Goal: Information Seeking & Learning: Learn about a topic

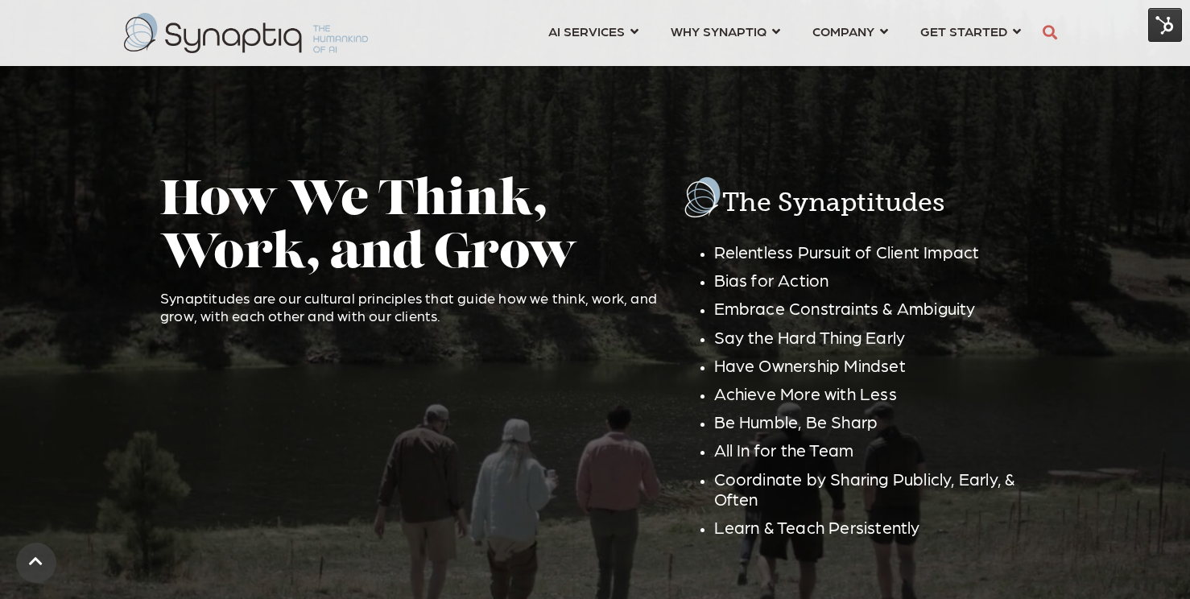
scroll to position [2638, 0]
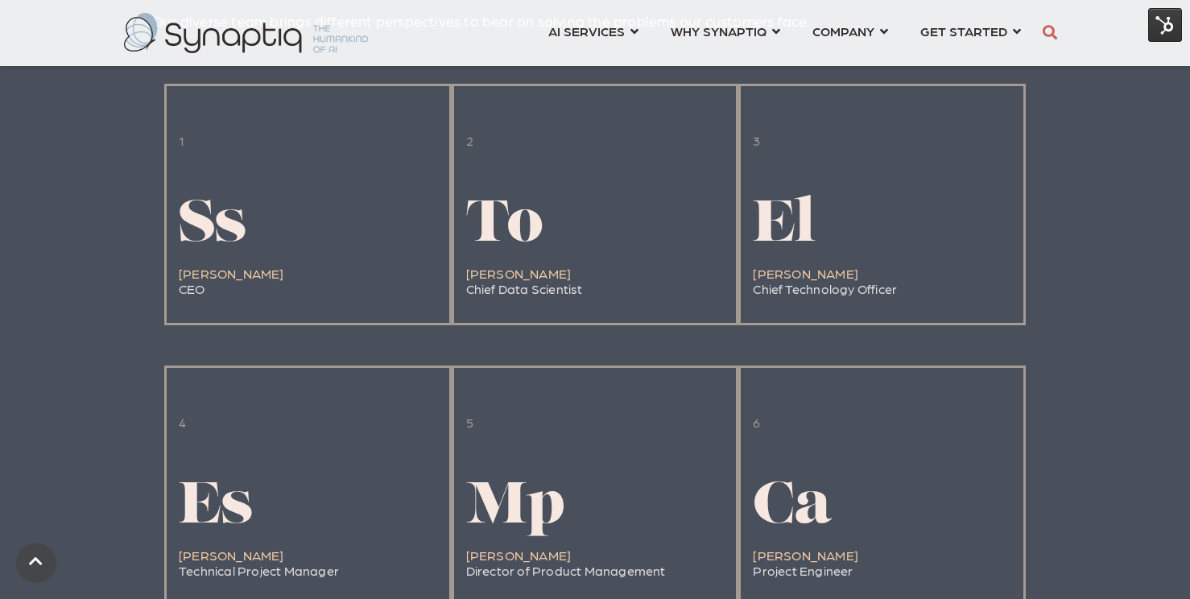
scroll to position [1589, 0]
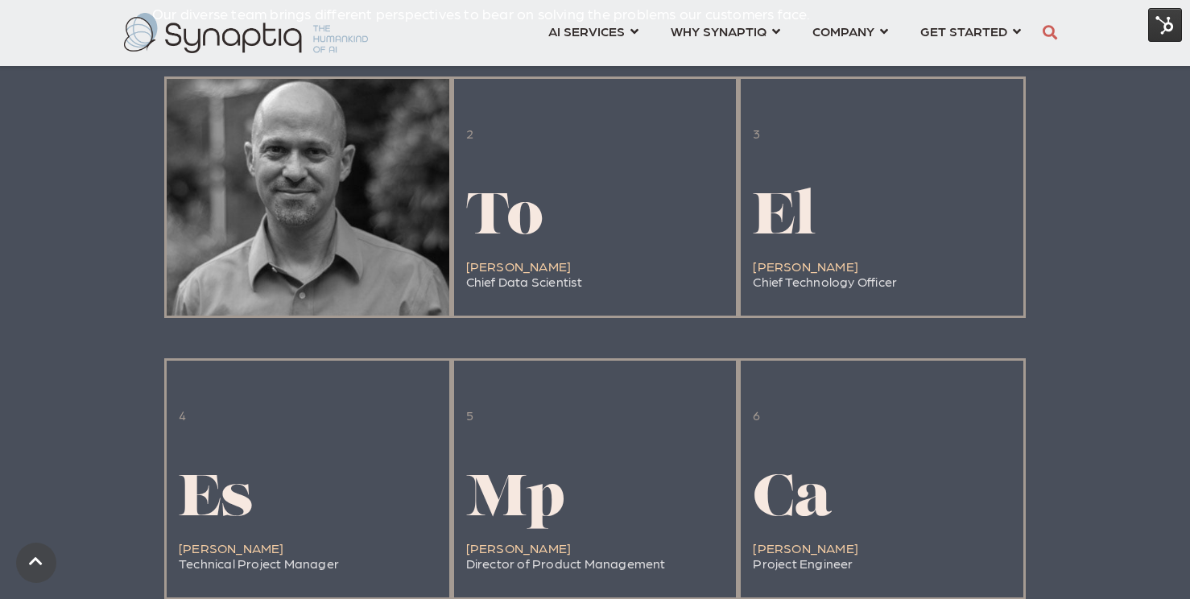
click at [349, 206] on div at bounding box center [308, 197] width 283 height 237
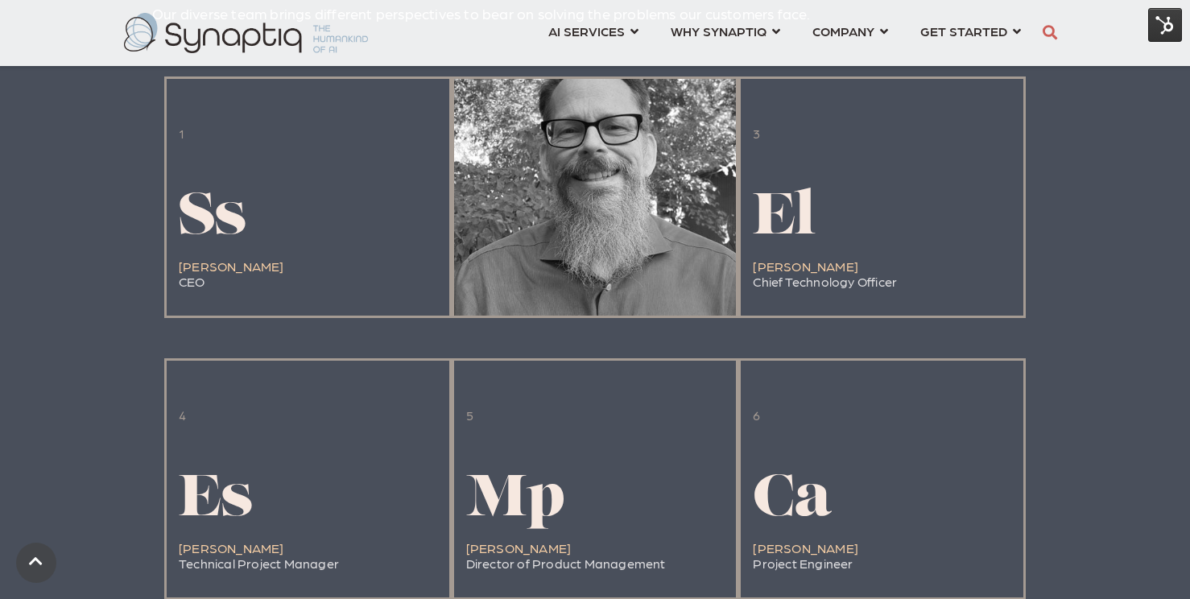
click at [568, 223] on h1 "To" at bounding box center [524, 220] width 117 height 64
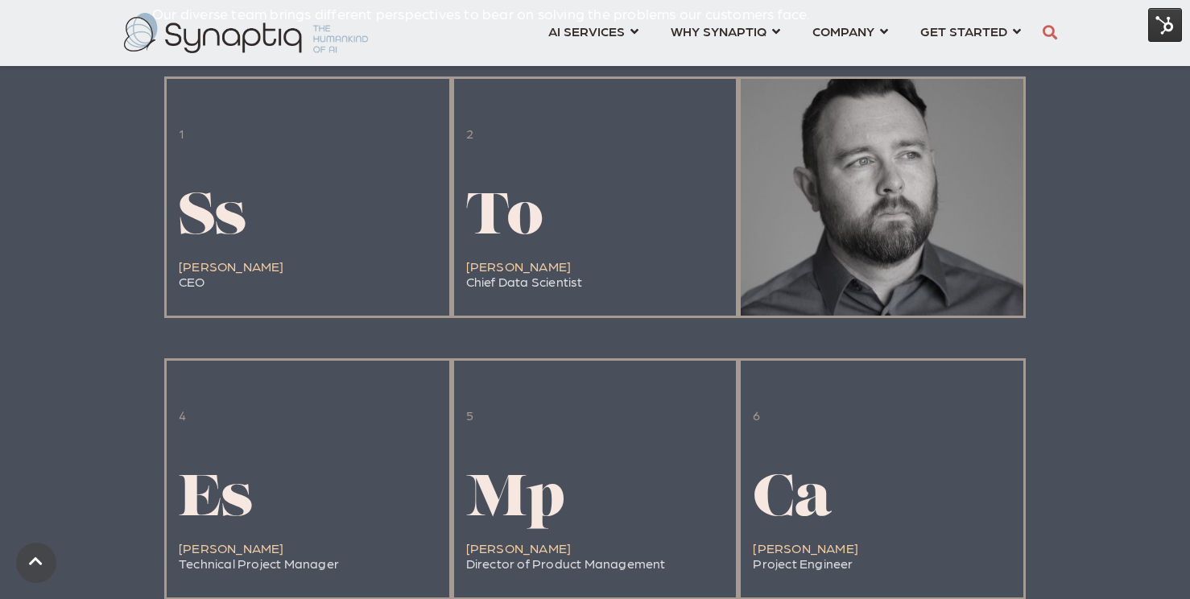
click at [841, 223] on h1 "El" at bounding box center [825, 220] width 144 height 64
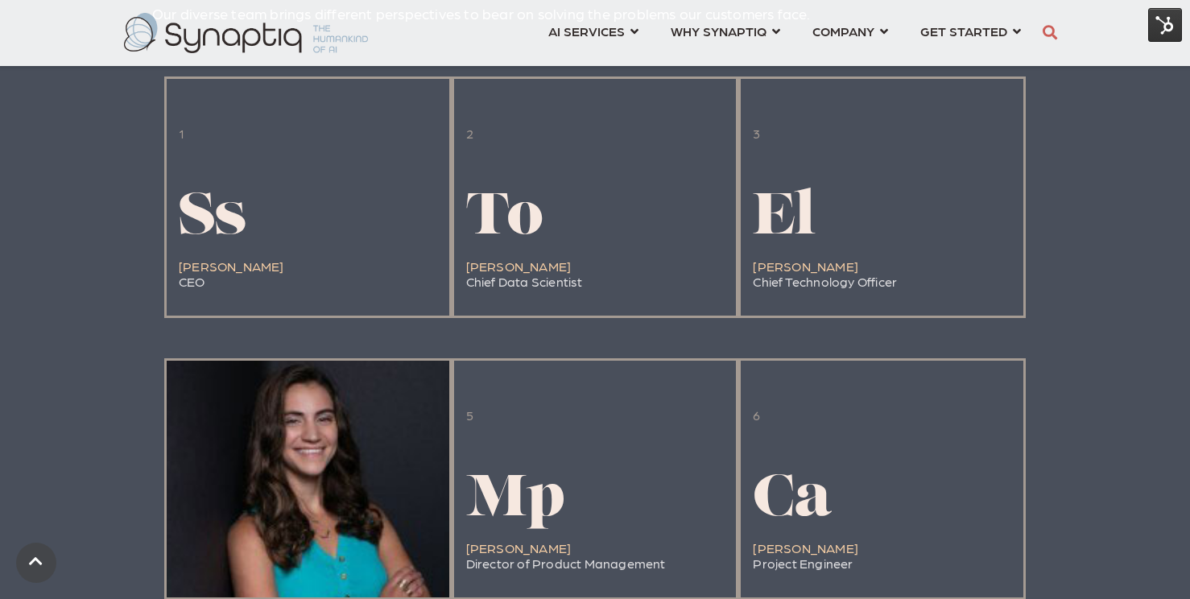
click at [278, 519] on div "4 Es Erin Sarosi Technical Project Manager" at bounding box center [307, 479] width 287 height 242
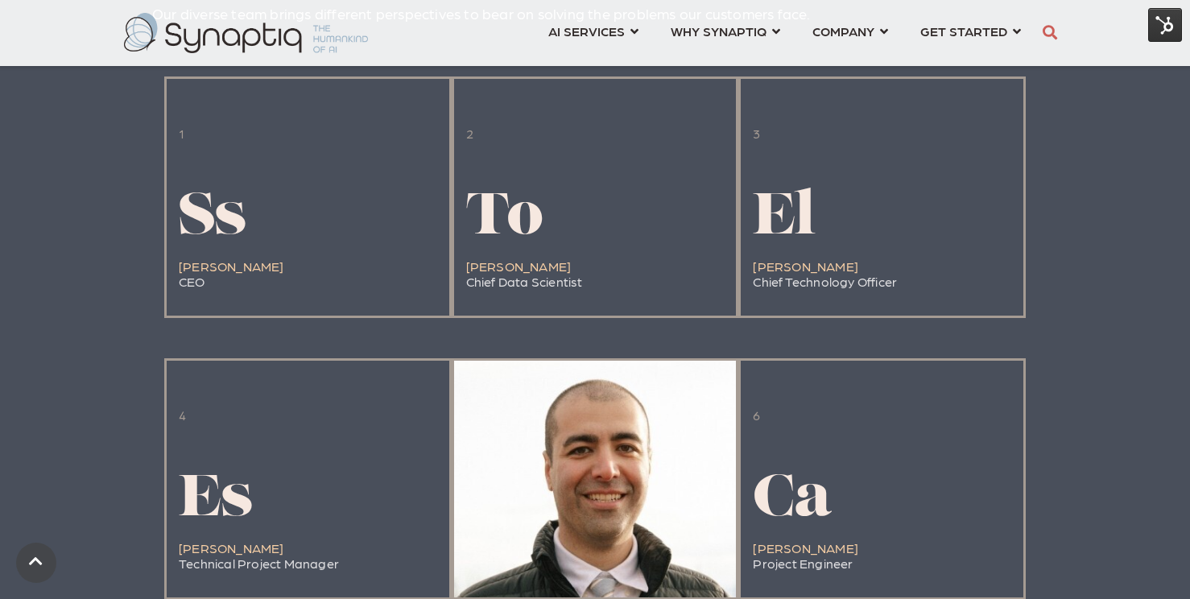
click at [527, 510] on span "Mp" at bounding box center [515, 501] width 99 height 58
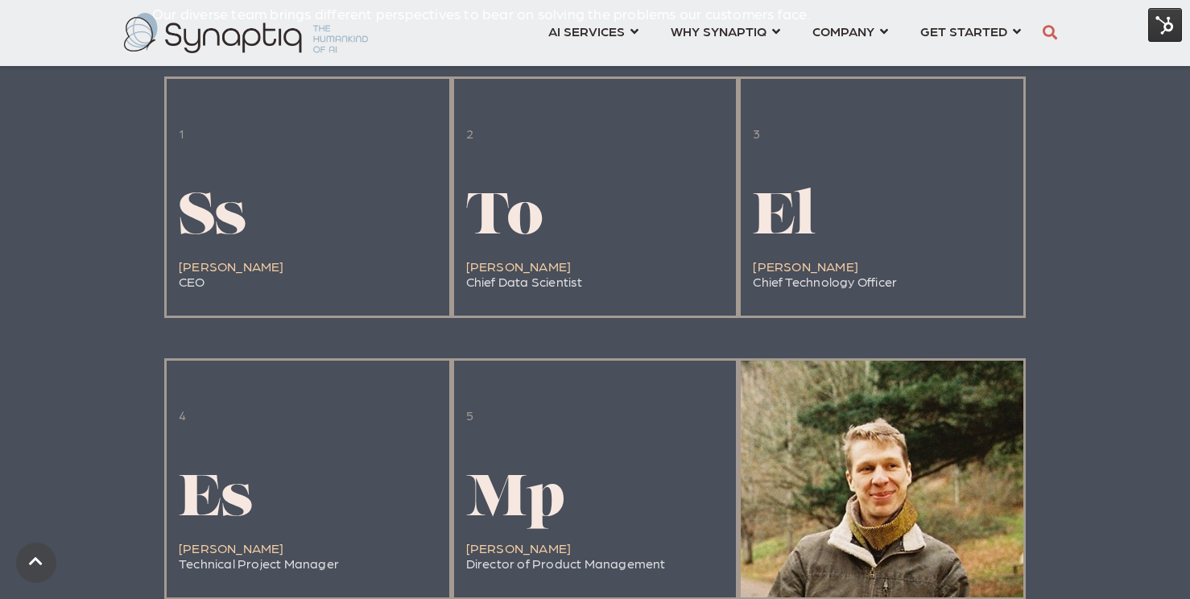
click at [804, 497] on span "Ca" at bounding box center [792, 501] width 78 height 58
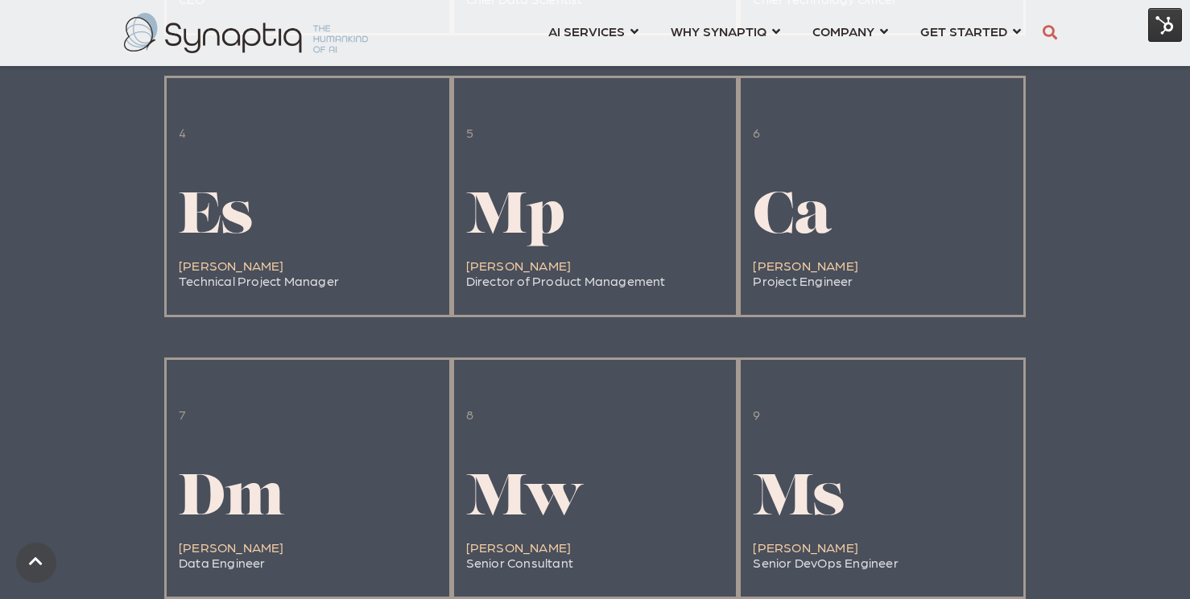
scroll to position [1912, 0]
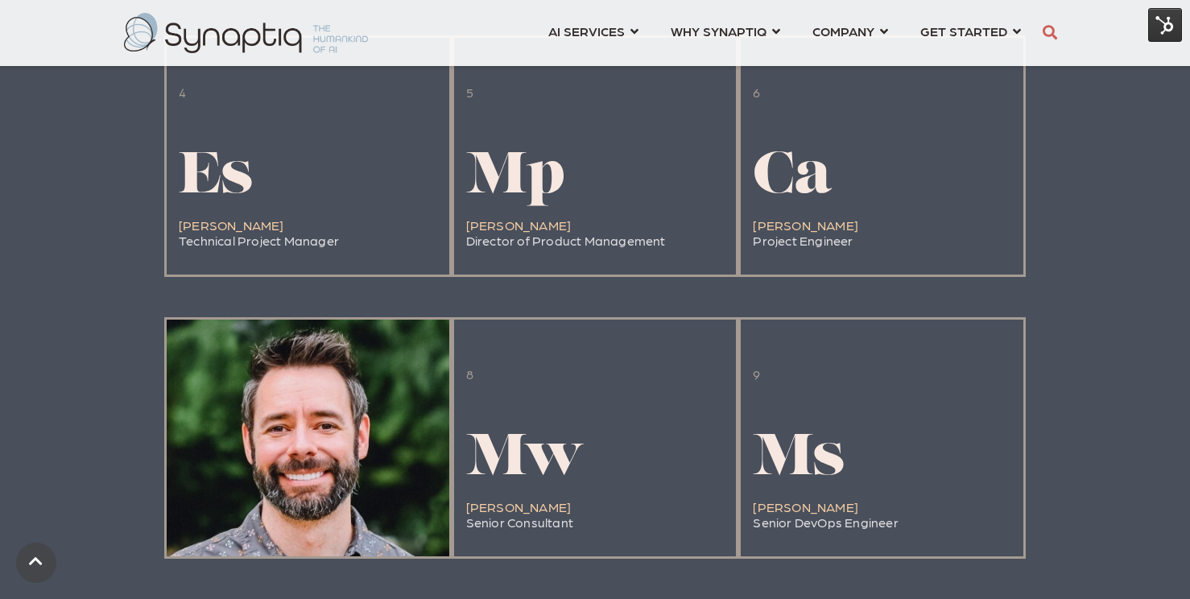
click at [365, 496] on div at bounding box center [308, 438] width 283 height 237
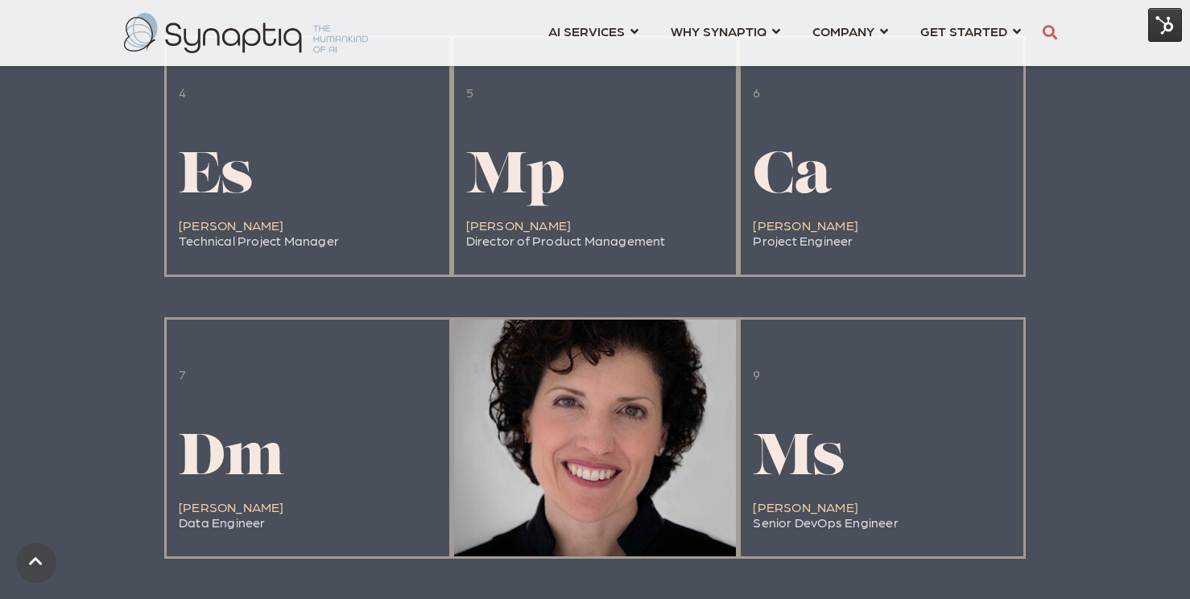
click at [553, 482] on span "Mw" at bounding box center [525, 460] width 118 height 58
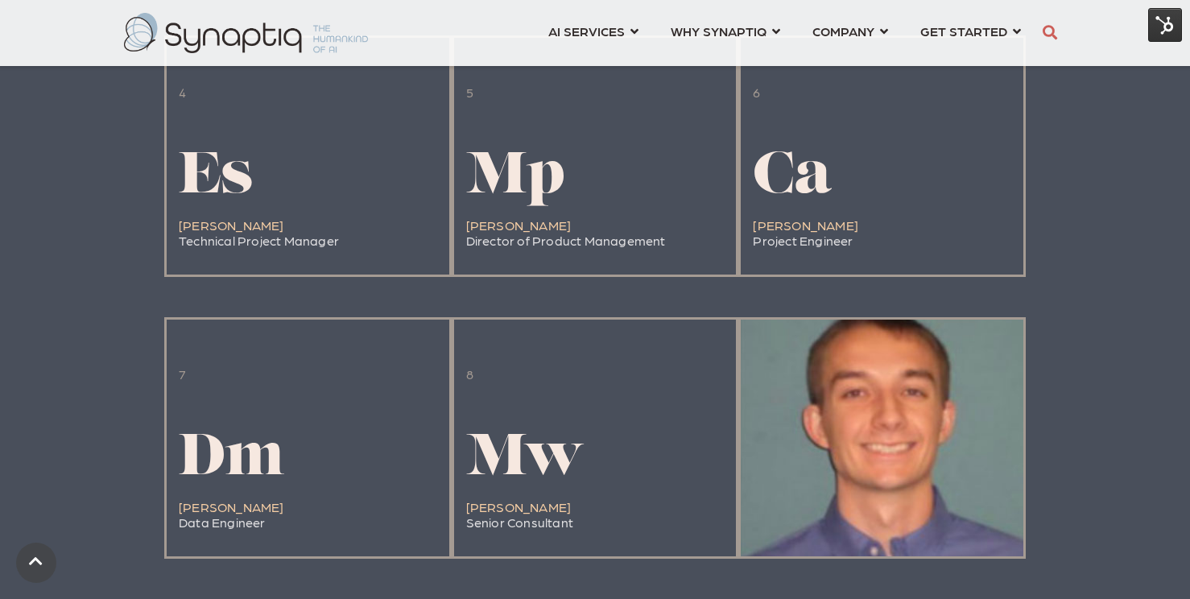
click at [811, 477] on span "Ms" at bounding box center [799, 460] width 92 height 58
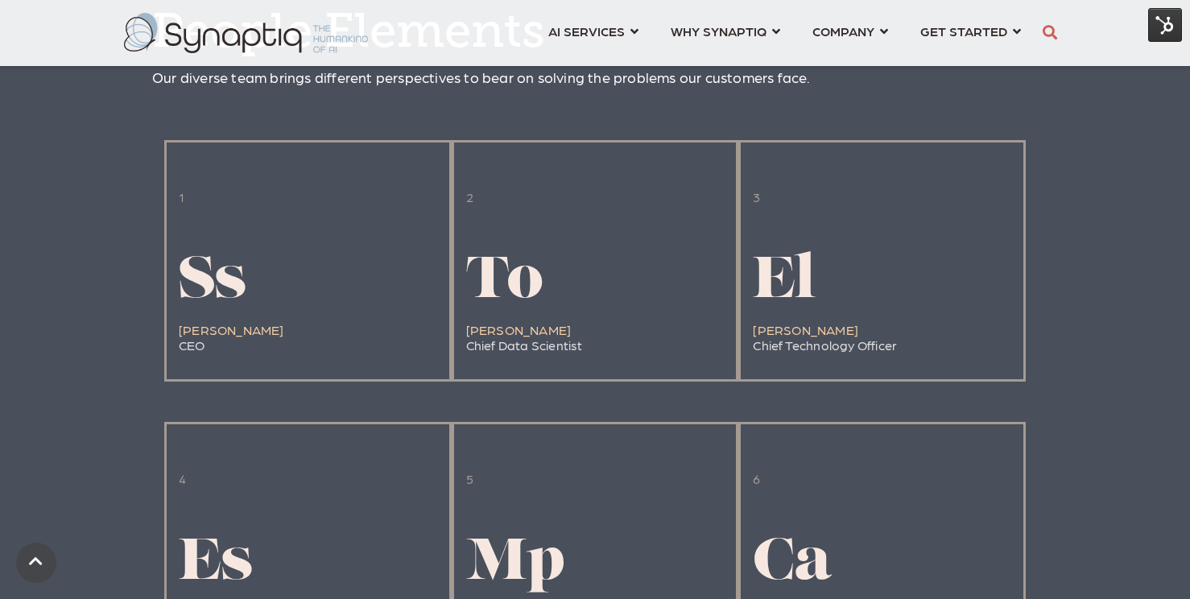
scroll to position [1522, 0]
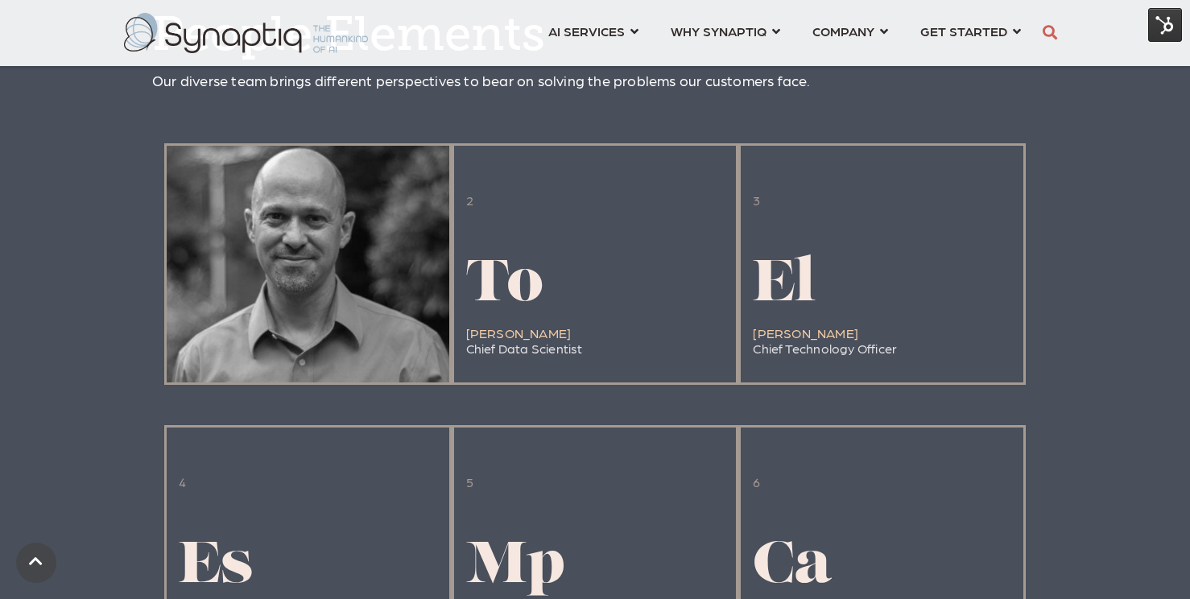
click at [394, 320] on div at bounding box center [308, 264] width 283 height 237
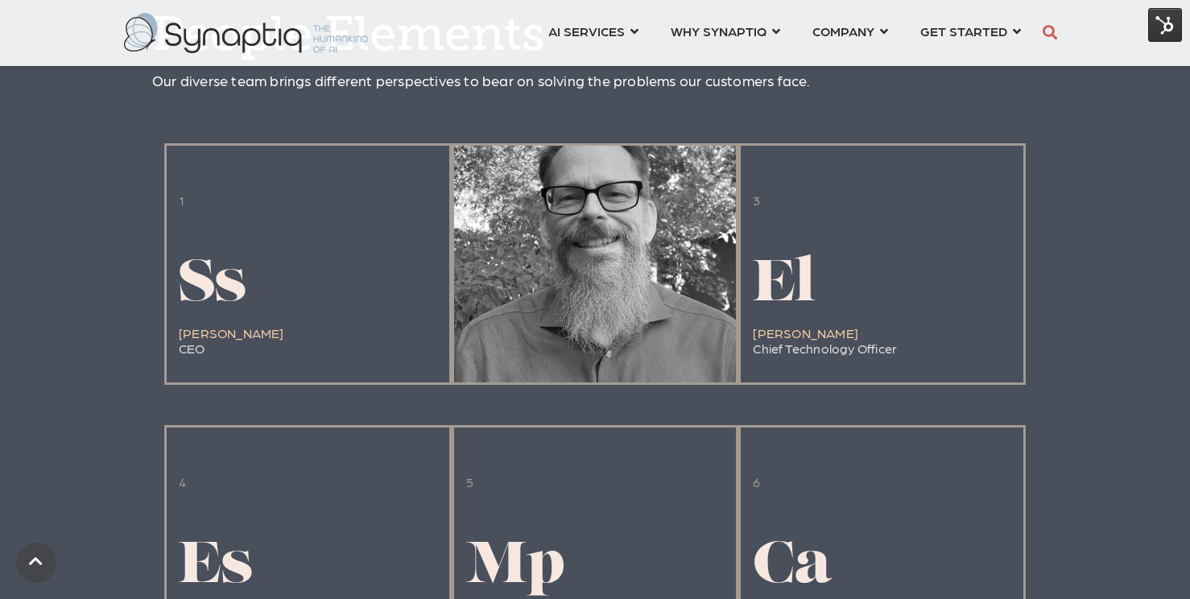
click at [531, 315] on span "To" at bounding box center [504, 286] width 77 height 58
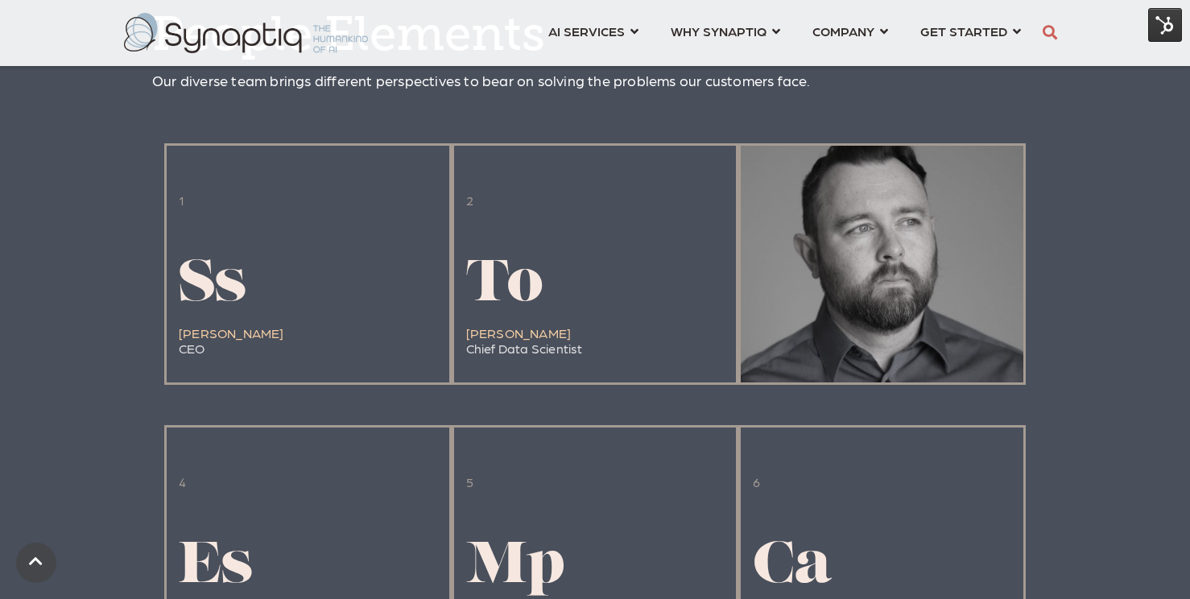
click at [827, 315] on h1 "El" at bounding box center [825, 286] width 144 height 64
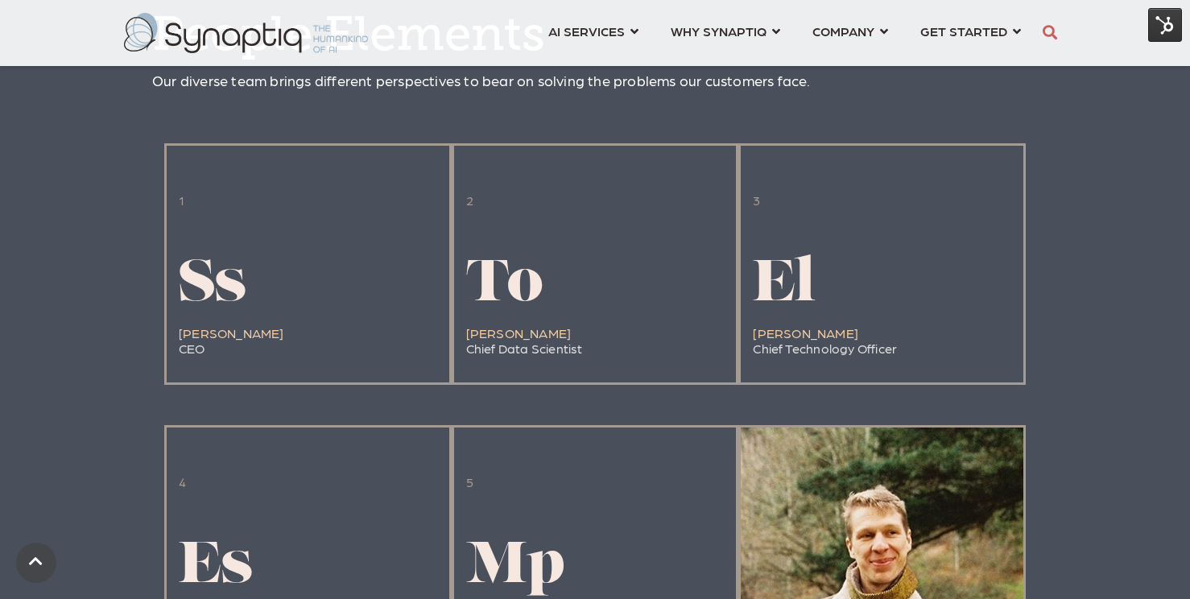
click at [823, 469] on div "6 Ca Cameron Avelis Project Engineer" at bounding box center [812, 557] width 118 height 190
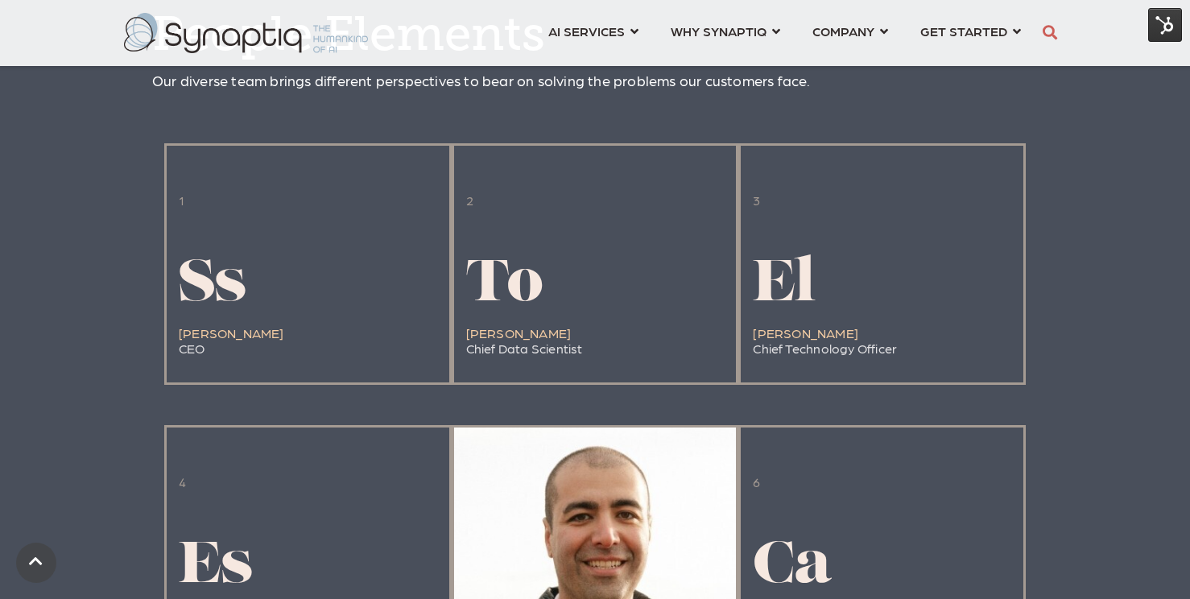
click at [584, 500] on div "5 Mp Mehdi Piraee Director of Product Management" at bounding box center [572, 557] width 212 height 190
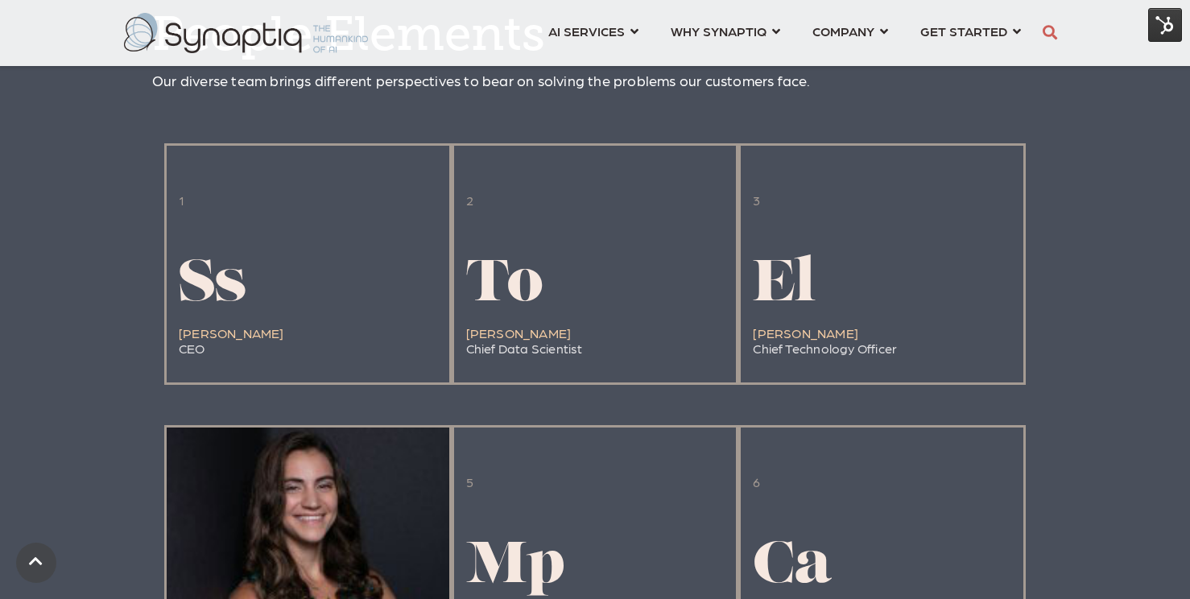
click at [338, 502] on div "4 Es Erin Sarosi Technical Project Manager" at bounding box center [265, 557] width 172 height 190
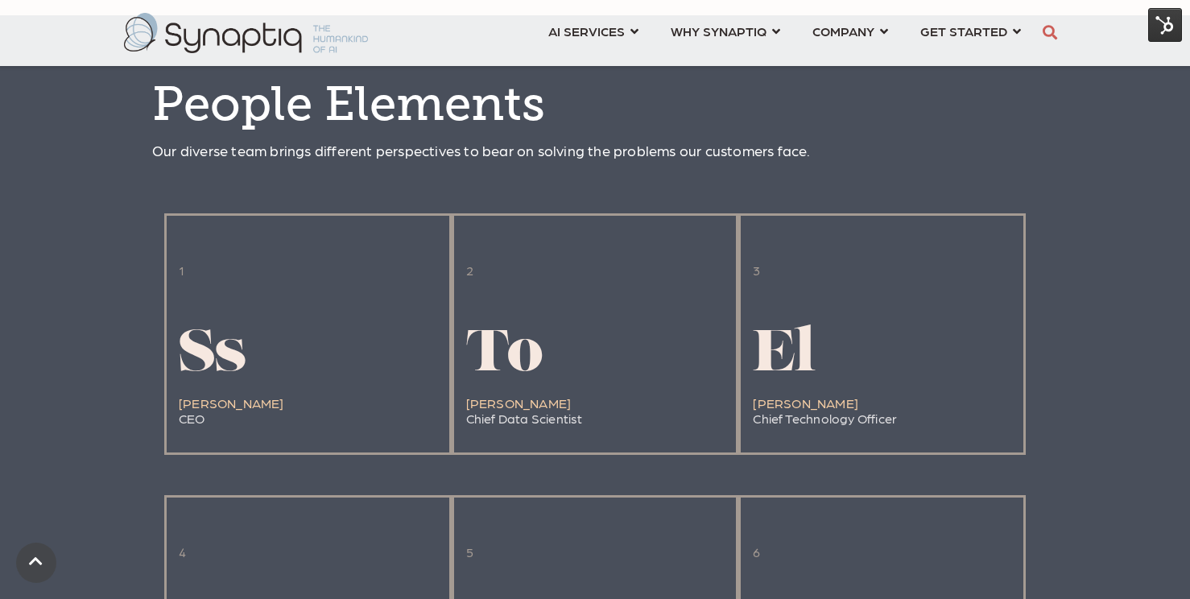
scroll to position [1449, 0]
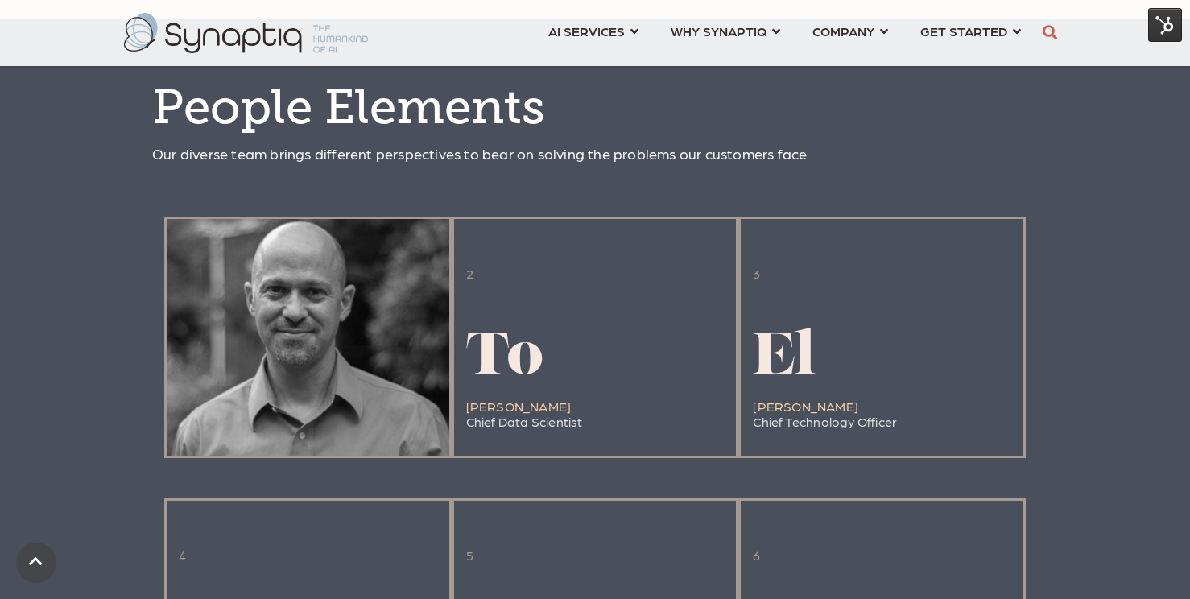
click at [414, 387] on div at bounding box center [308, 337] width 283 height 237
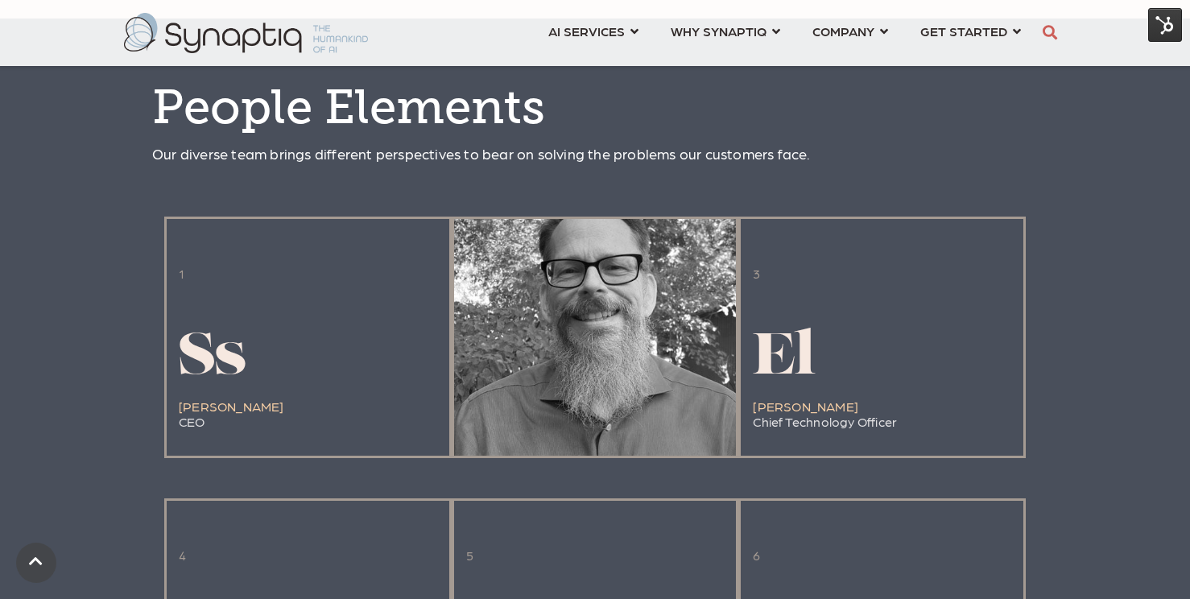
click at [542, 389] on h1 "To" at bounding box center [524, 360] width 117 height 64
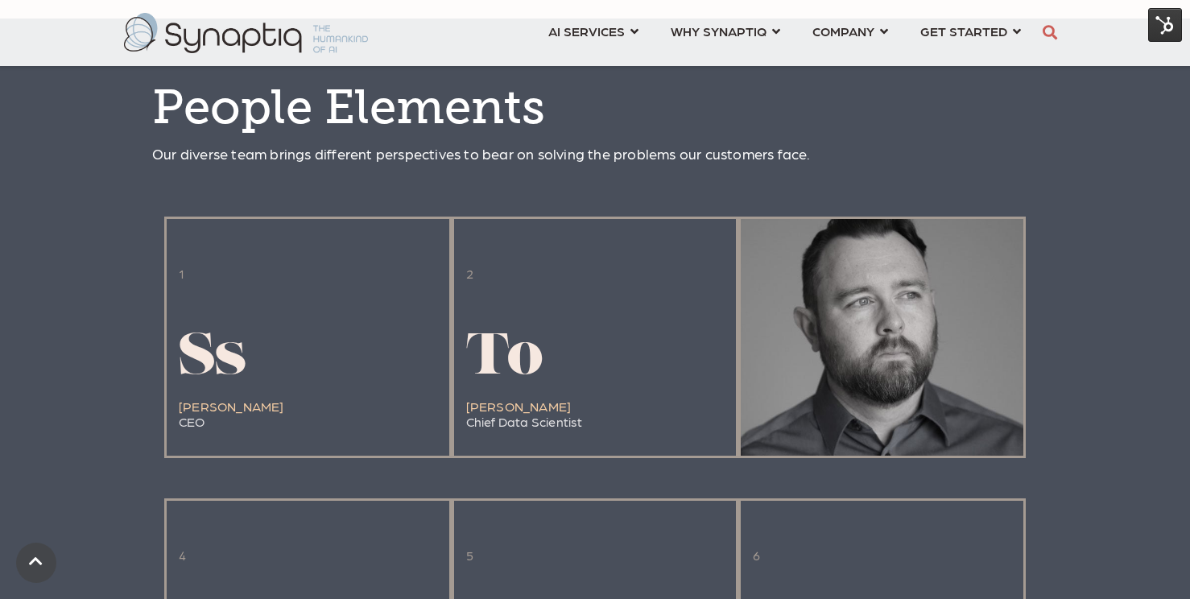
click at [877, 358] on h1 "El" at bounding box center [825, 360] width 144 height 64
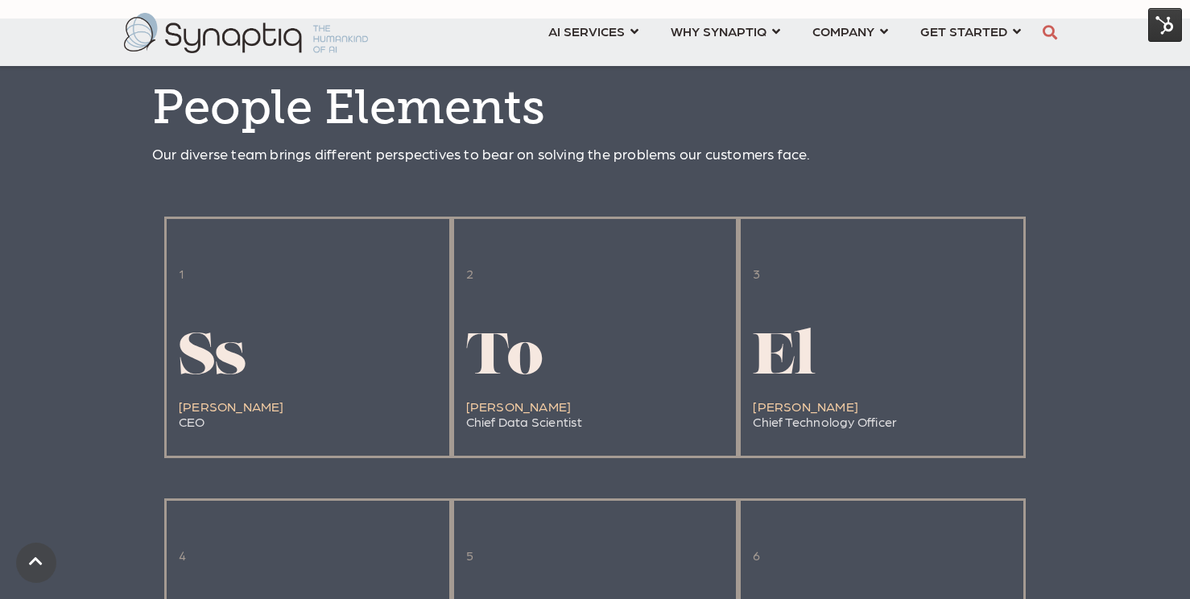
drag, startPoint x: 1189, startPoint y: 208, endPoint x: 1193, endPoint y: 270, distance: 61.3
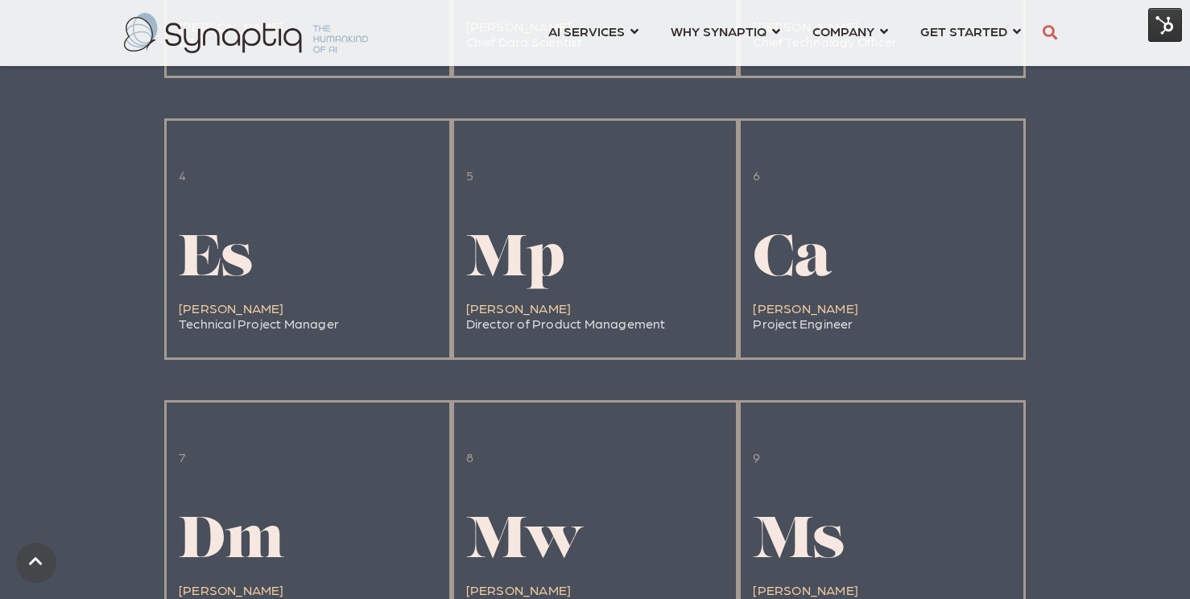
scroll to position [1795, 0]
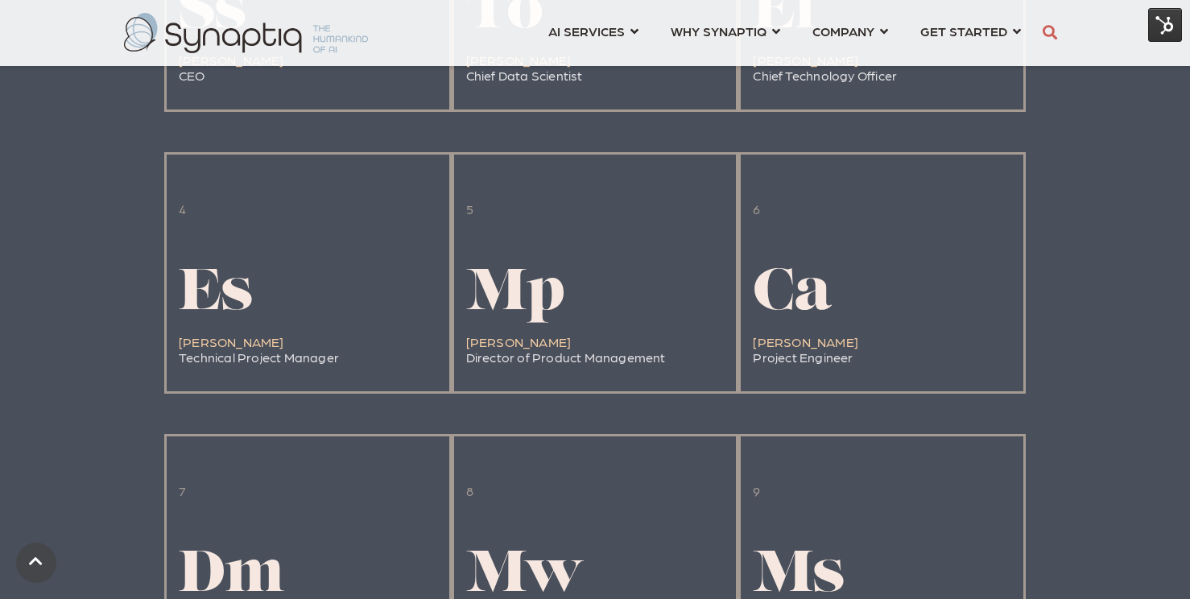
click at [327, 394] on span at bounding box center [595, 535] width 886 height 282
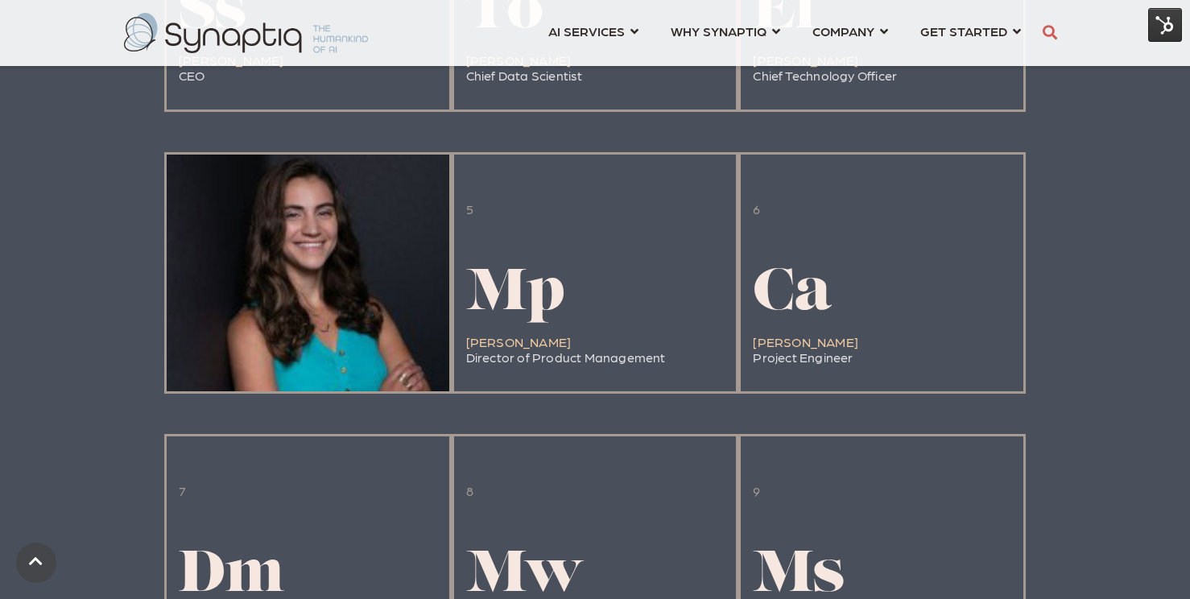
click at [327, 352] on span "Technical Project Manager" at bounding box center [259, 356] width 160 height 15
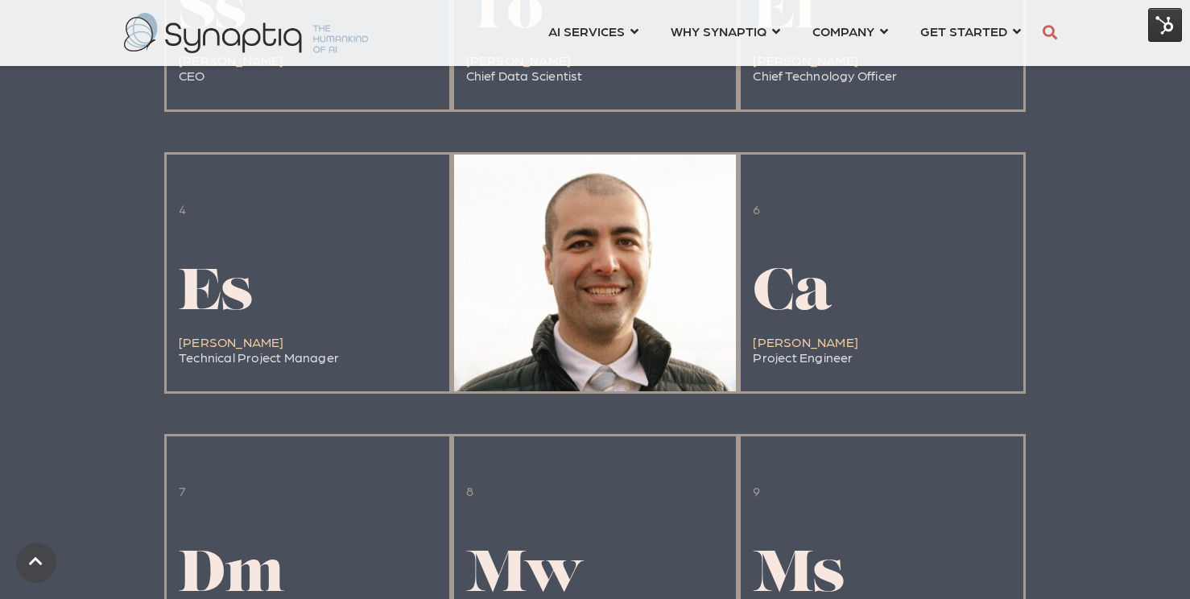
click at [597, 356] on span "Director of Product Management" at bounding box center [566, 356] width 200 height 15
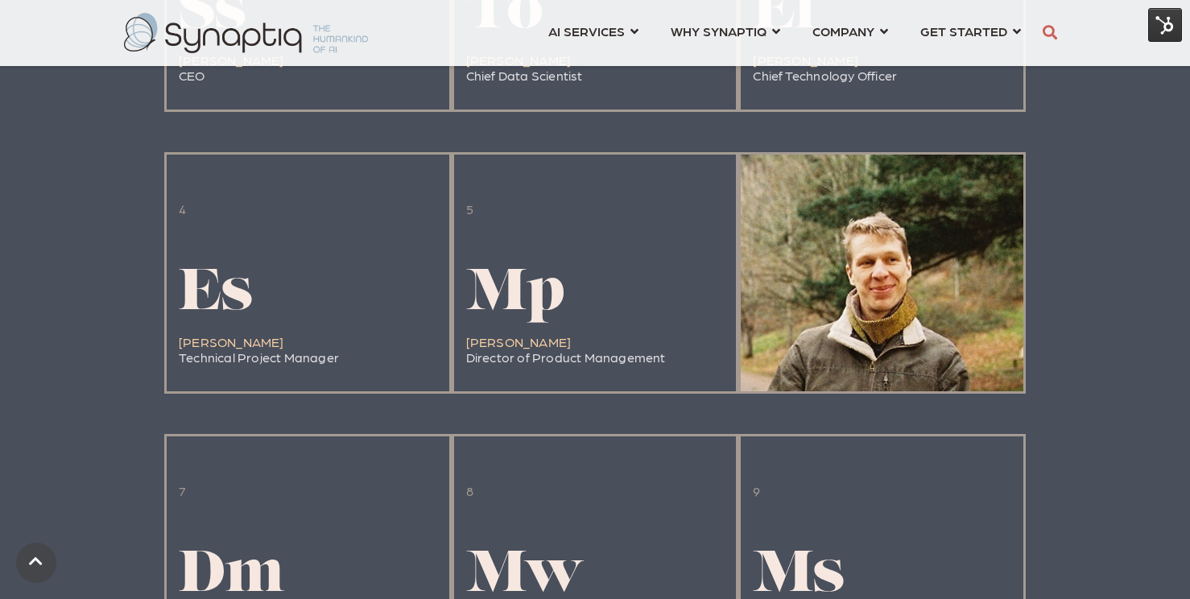
click at [865, 338] on div at bounding box center [882, 273] width 283 height 237
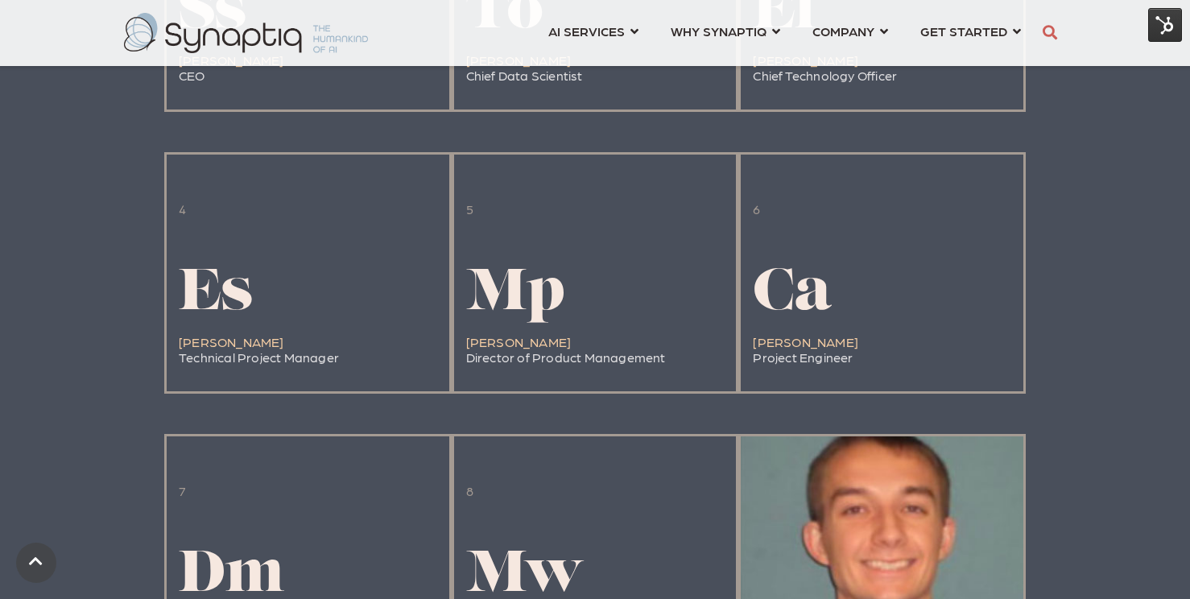
click at [854, 533] on div "9 Ms Matt Santacroce Senior DevOps Engineer" at bounding box center [831, 566] width 157 height 190
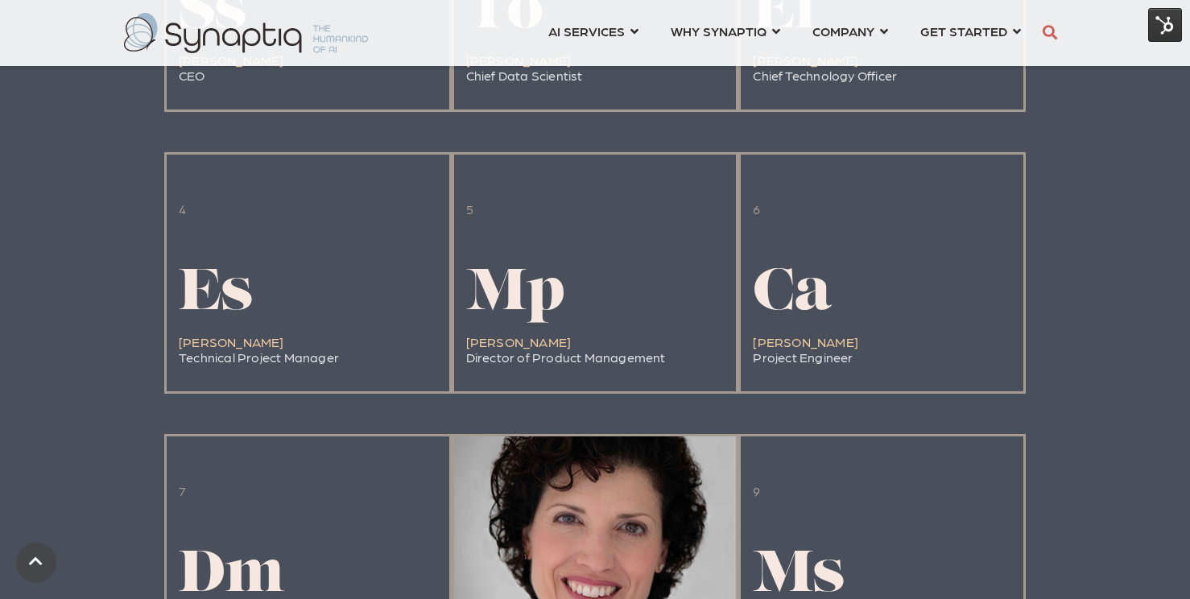
click at [593, 527] on div "8 Mw Miriam White Senior Consultant" at bounding box center [531, 566] width 130 height 190
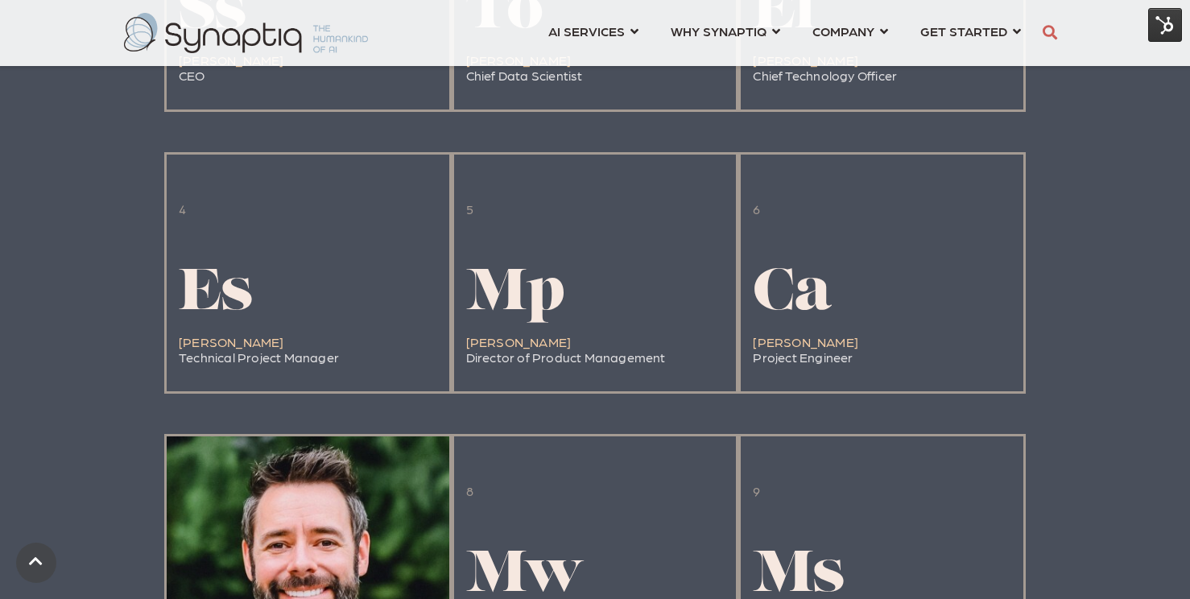
click at [320, 530] on div at bounding box center [308, 554] width 283 height 237
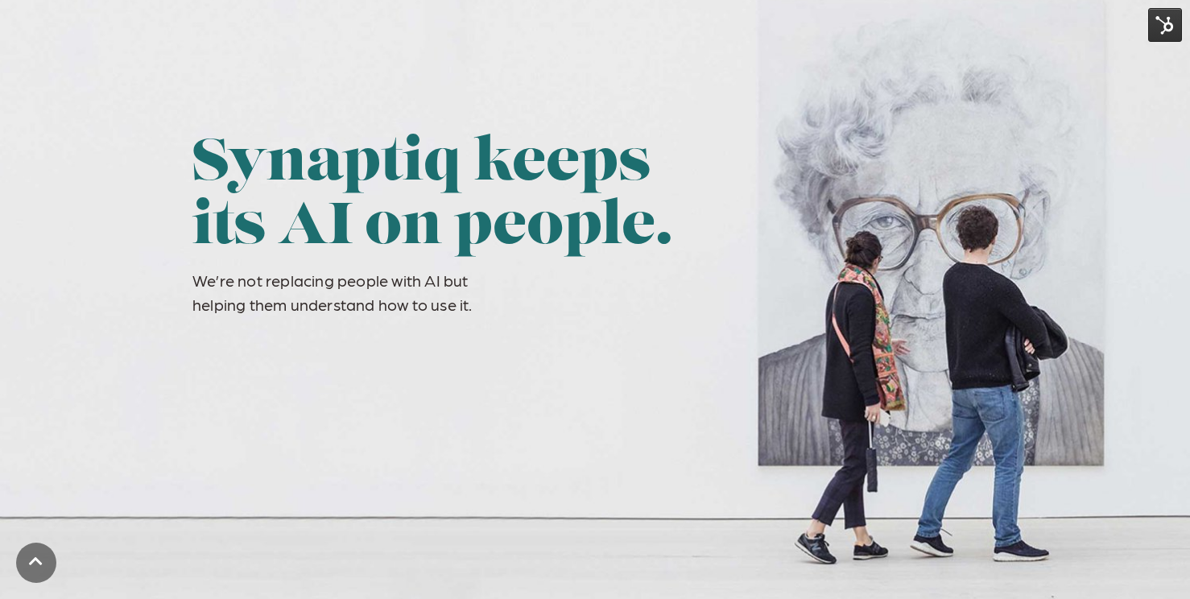
scroll to position [0, 0]
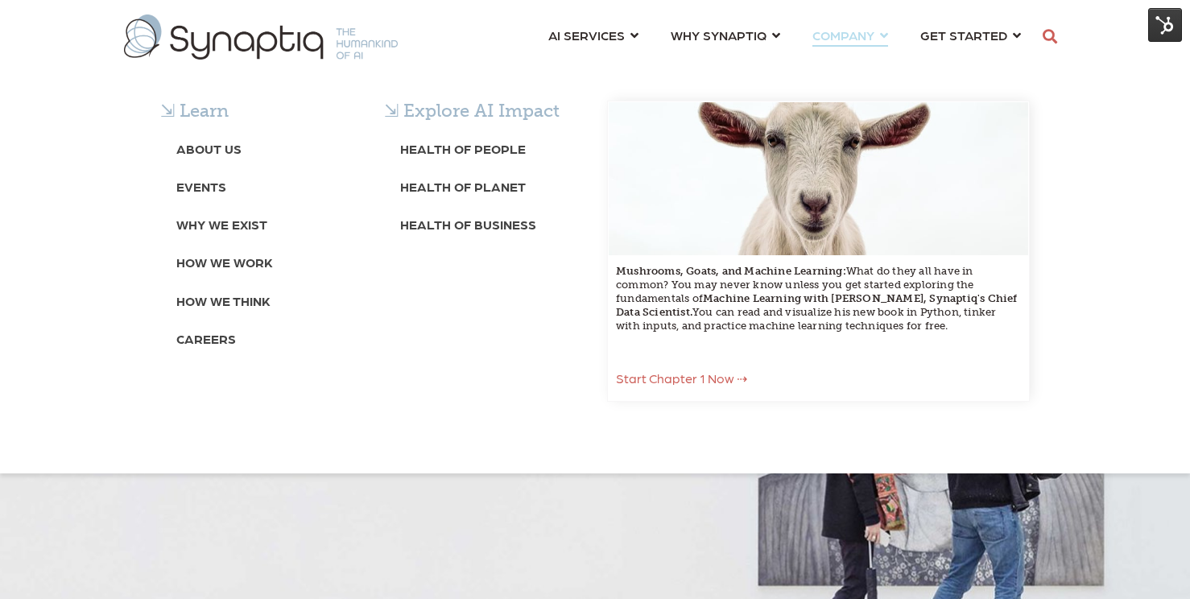
click at [667, 378] on span "Start Chapter 1 Now ⇢" at bounding box center [681, 377] width 131 height 15
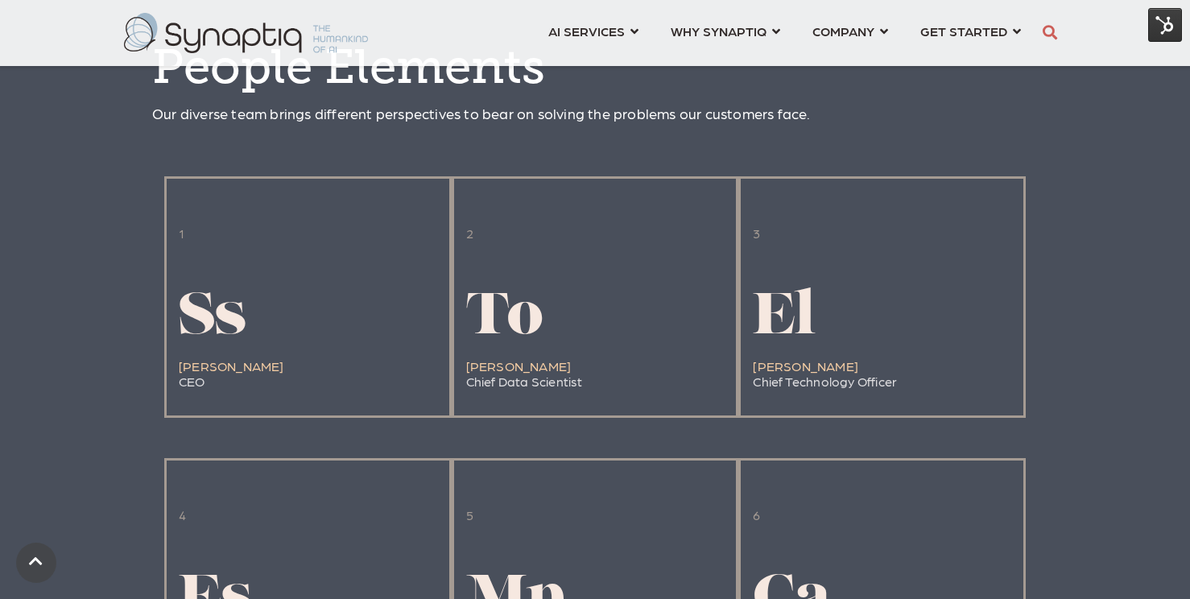
scroll to position [1492, 0]
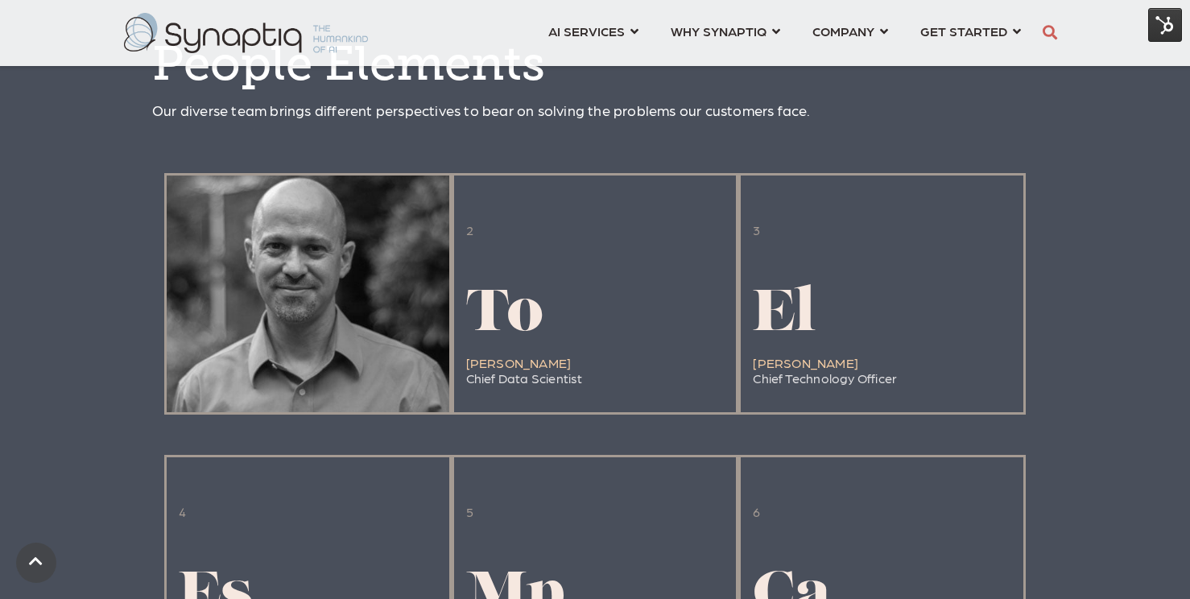
click at [390, 311] on div at bounding box center [308, 293] width 283 height 237
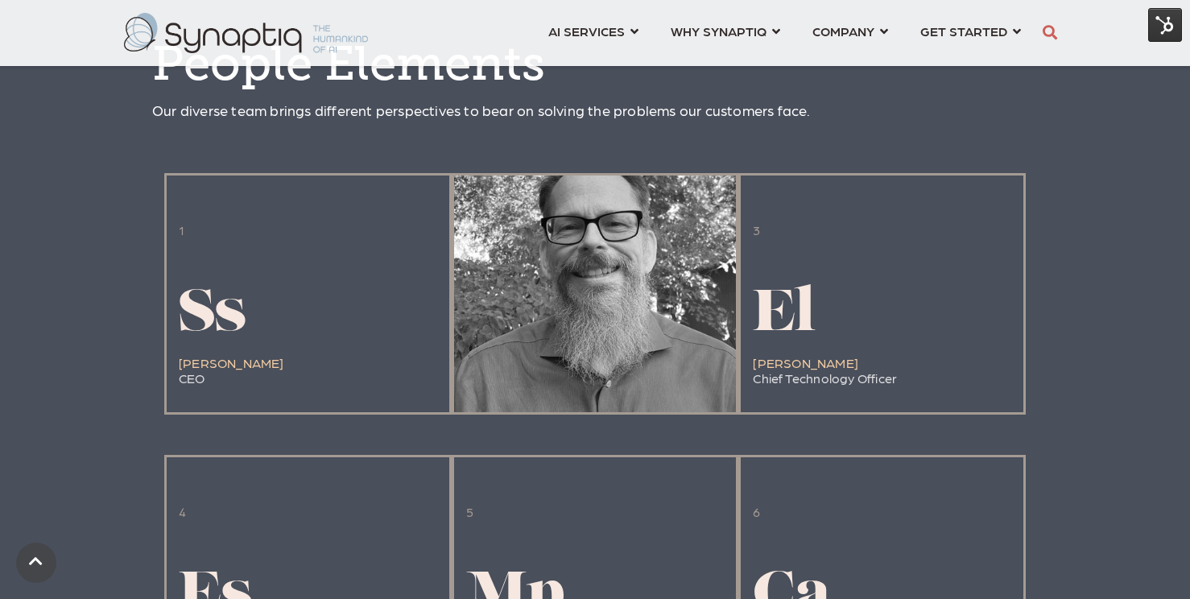
click at [535, 313] on span "To" at bounding box center [504, 316] width 77 height 58
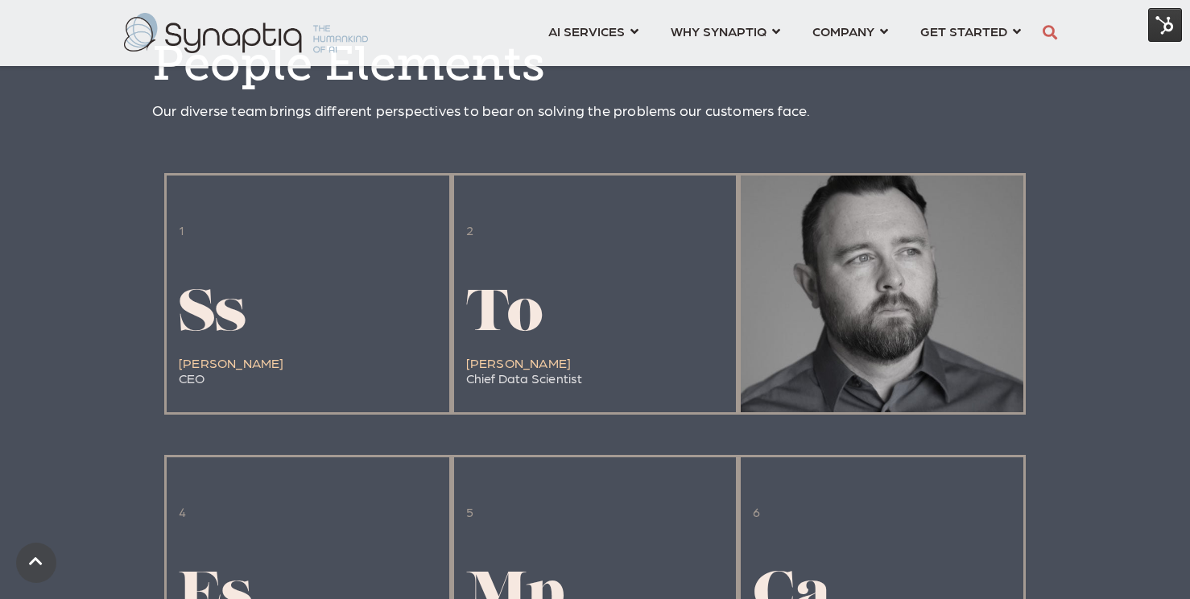
click at [852, 316] on h1 "El" at bounding box center [825, 316] width 144 height 64
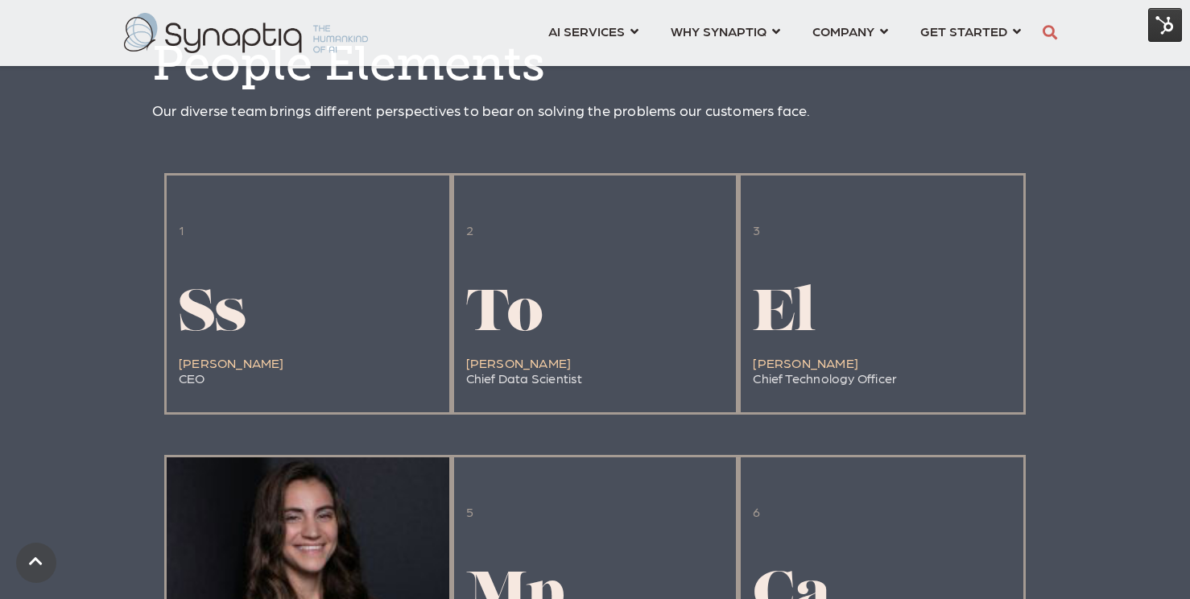
click at [353, 528] on div at bounding box center [308, 575] width 283 height 237
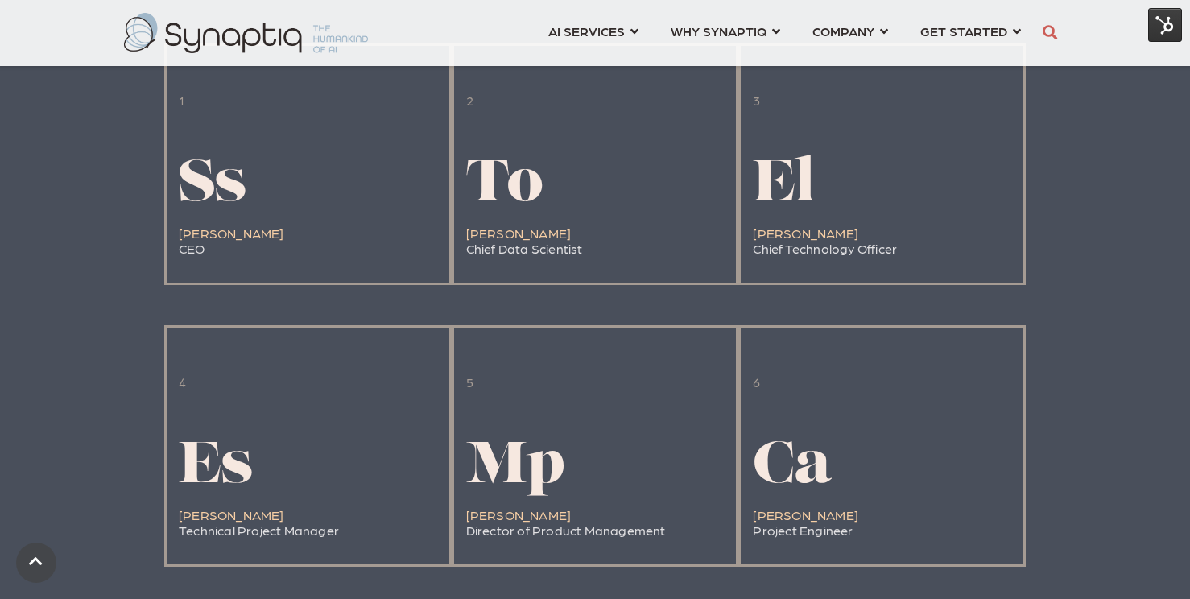
scroll to position [1649, 0]
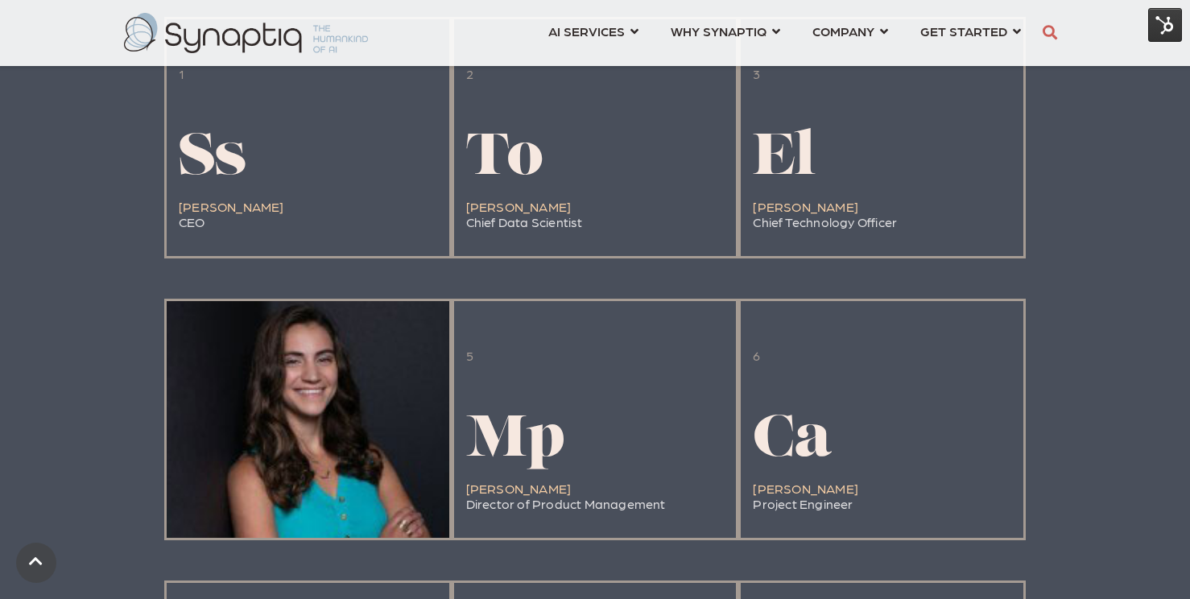
click at [354, 414] on div at bounding box center [308, 419] width 283 height 237
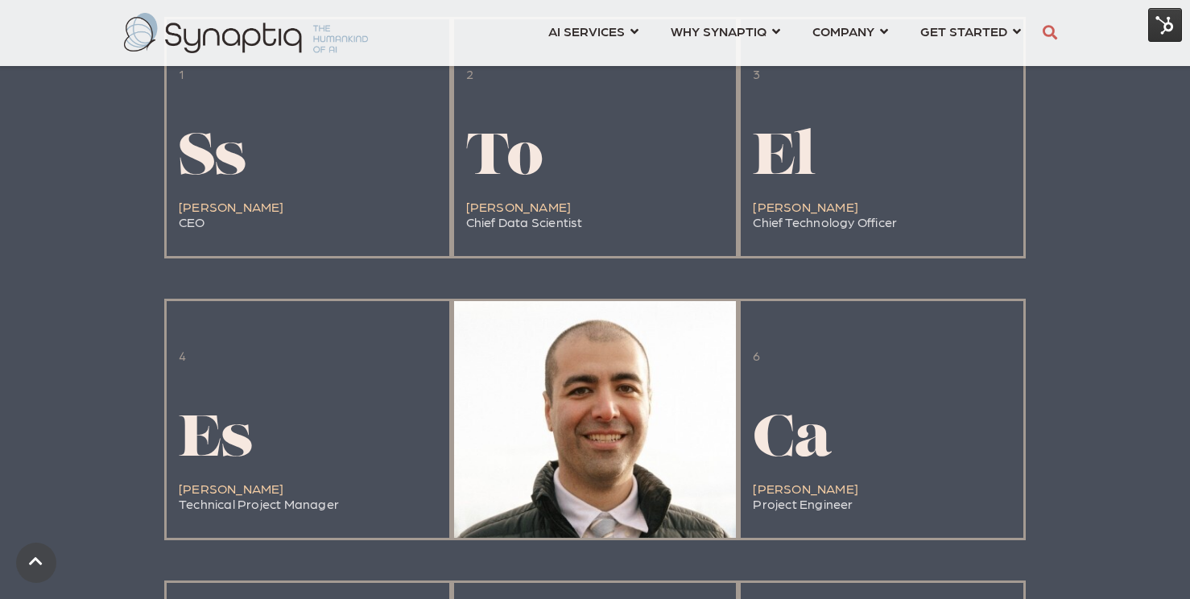
click at [575, 438] on h1 "Mp" at bounding box center [566, 442] width 200 height 64
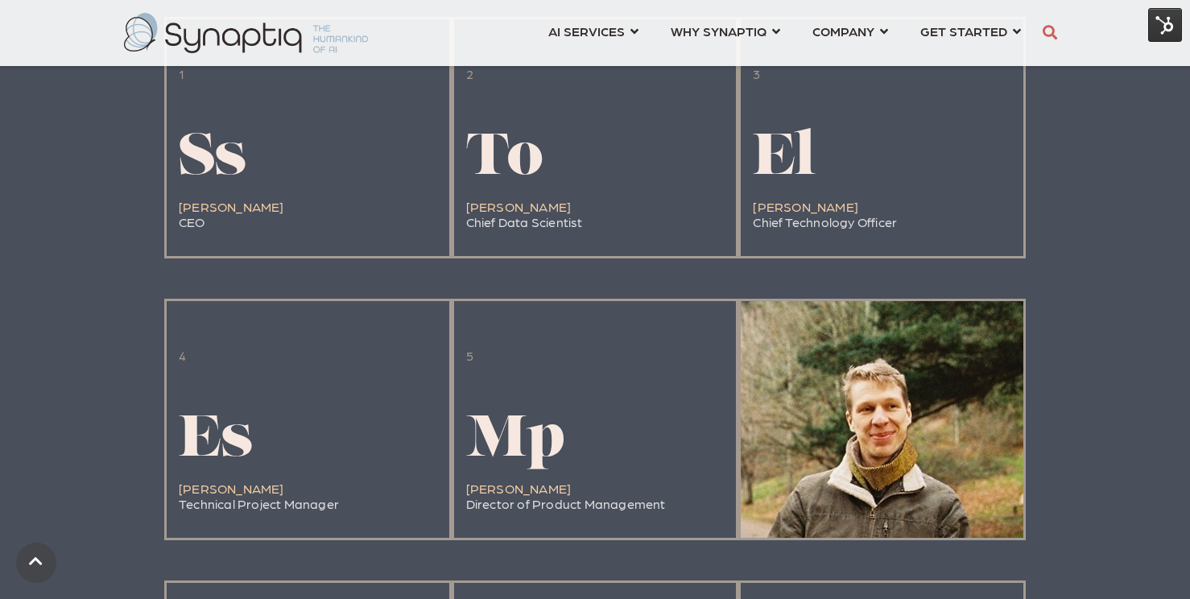
click at [850, 453] on h1 "Ca" at bounding box center [805, 442] width 105 height 64
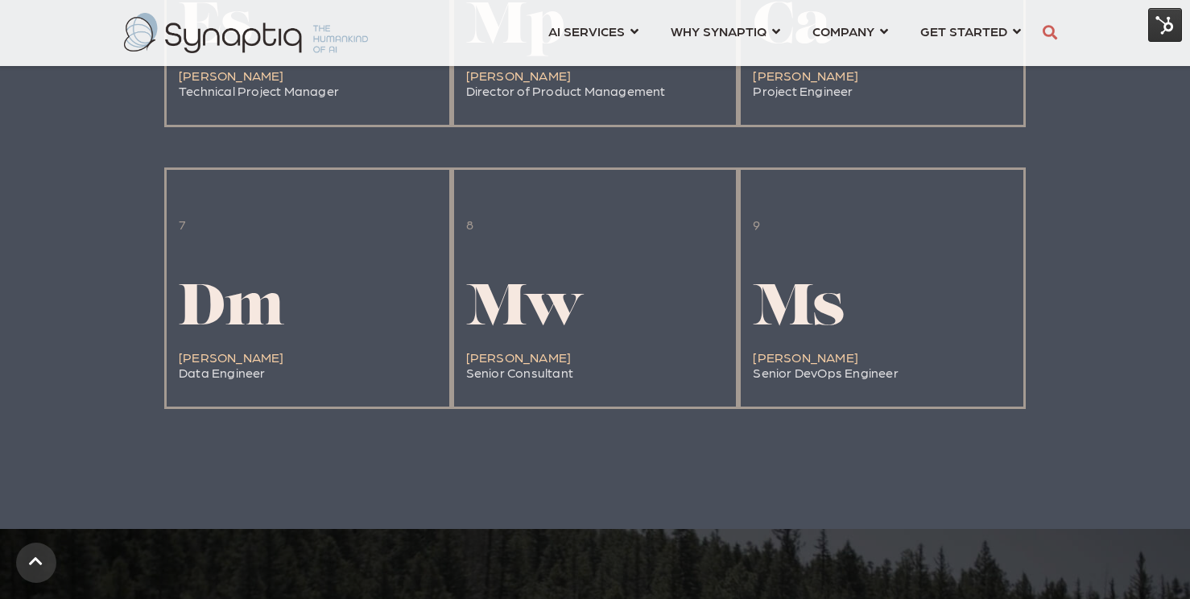
scroll to position [2058, 0]
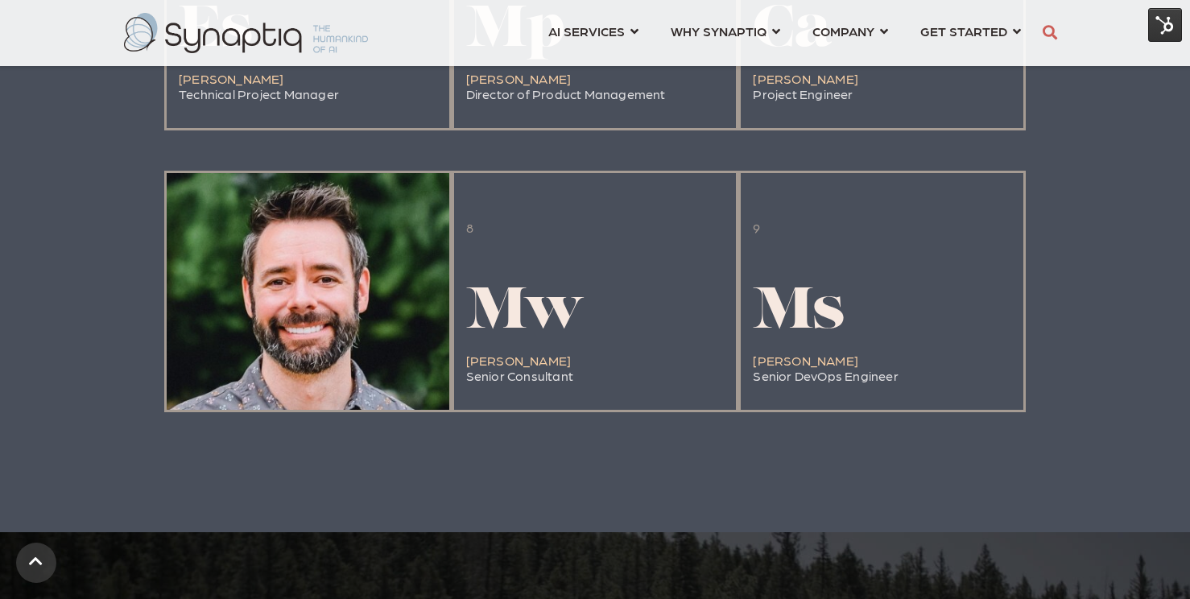
click at [405, 390] on div at bounding box center [308, 291] width 283 height 237
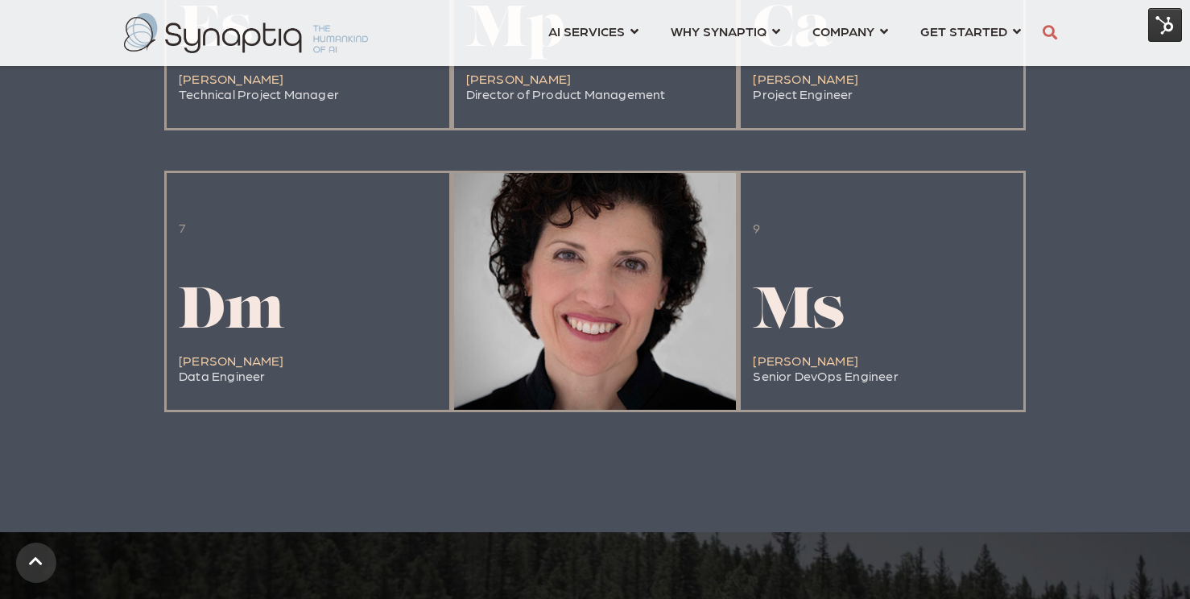
click at [533, 382] on span "Senior Consultant" at bounding box center [519, 375] width 107 height 15
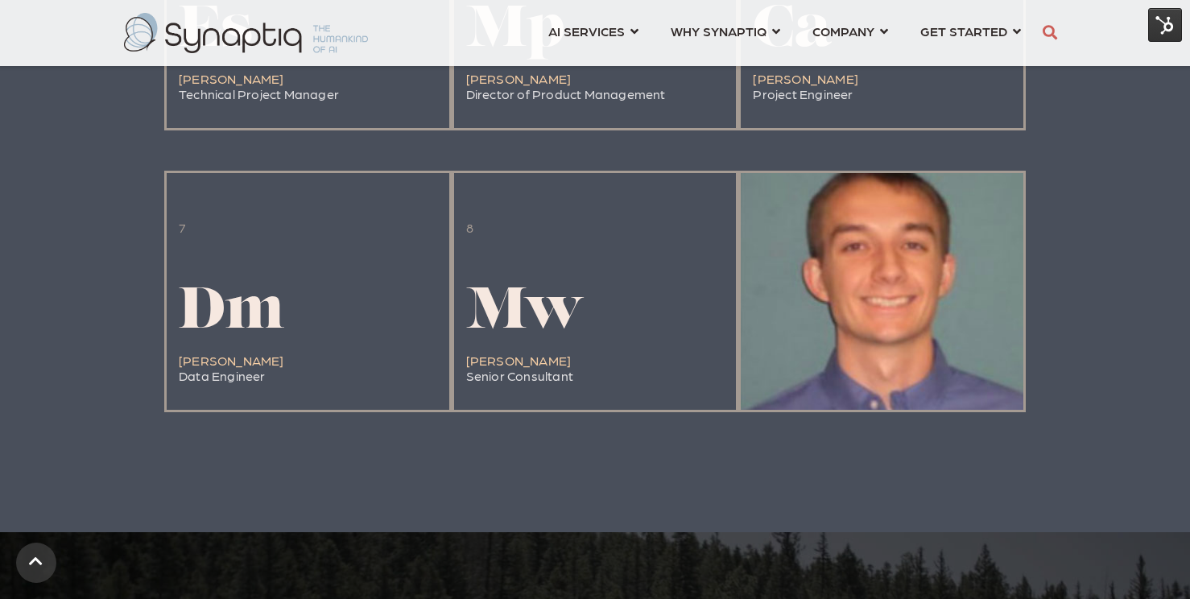
click at [864, 377] on span "Senior DevOps Engineer" at bounding box center [825, 375] width 145 height 15
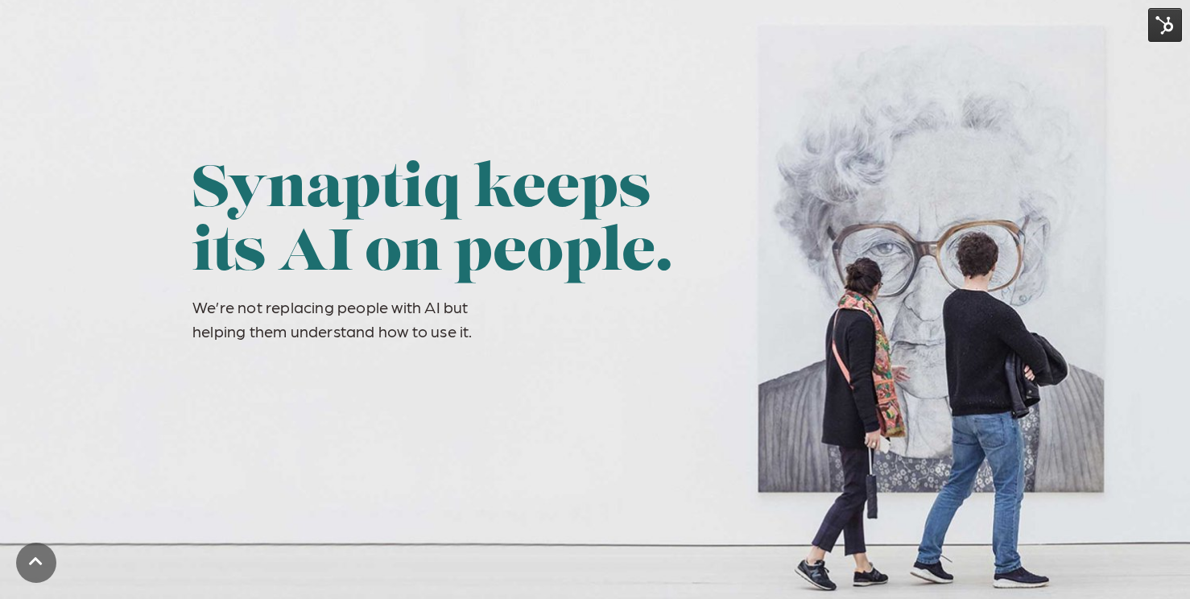
scroll to position [90, 0]
